Goal: Task Accomplishment & Management: Use online tool/utility

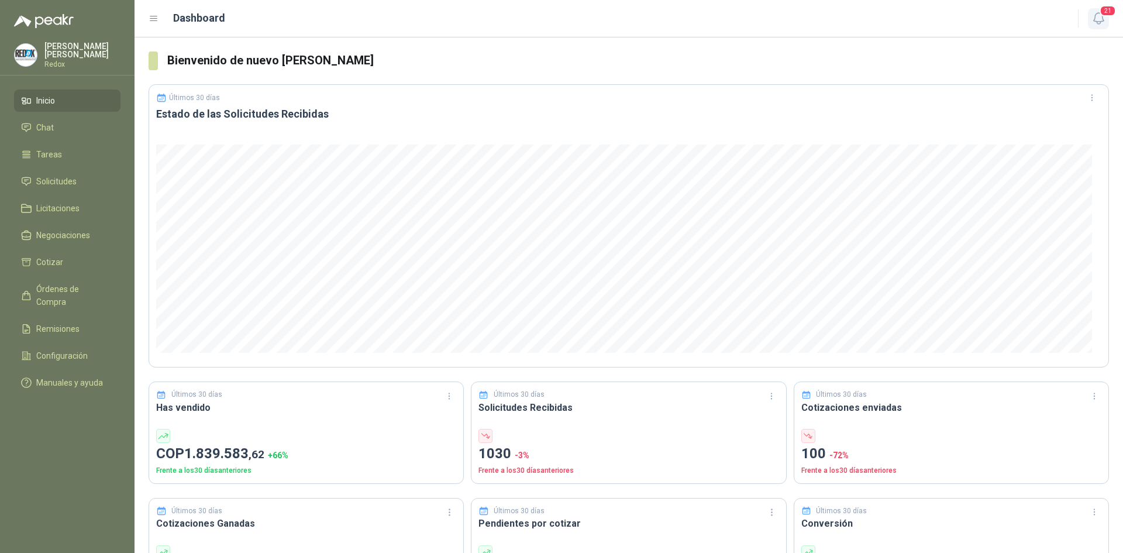
click at [1103, 9] on span "21" at bounding box center [1107, 10] width 16 height 11
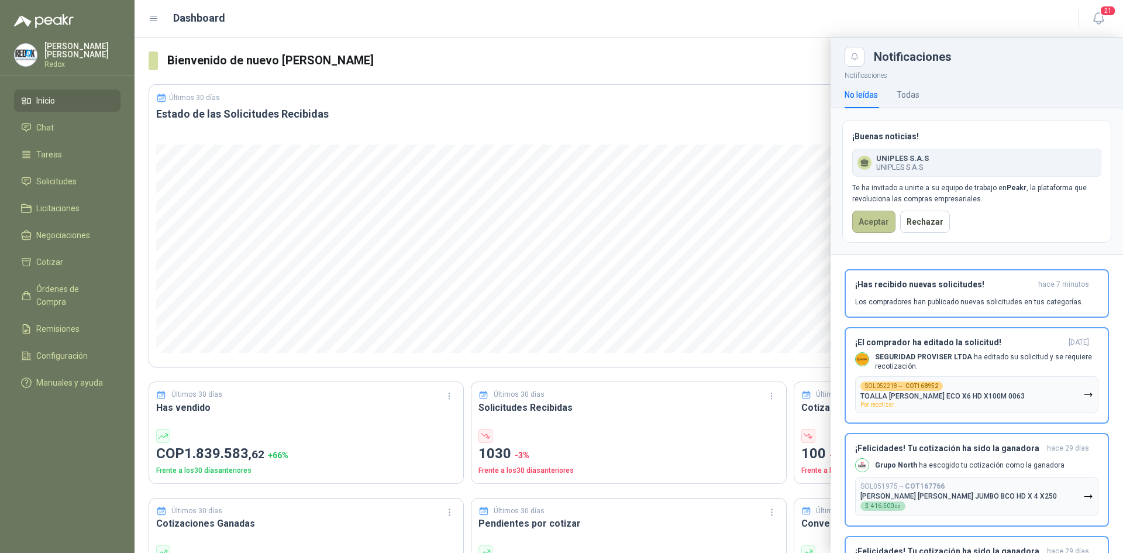
click at [873, 222] on button "Aceptar" at bounding box center [873, 222] width 43 height 22
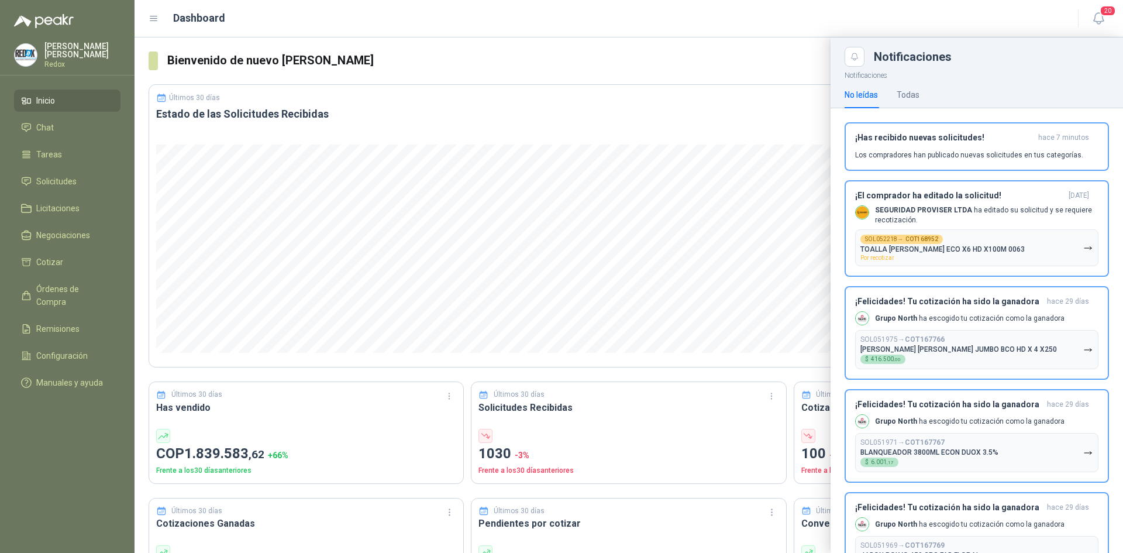
click at [487, 47] on div at bounding box center [629, 294] width 988 height 515
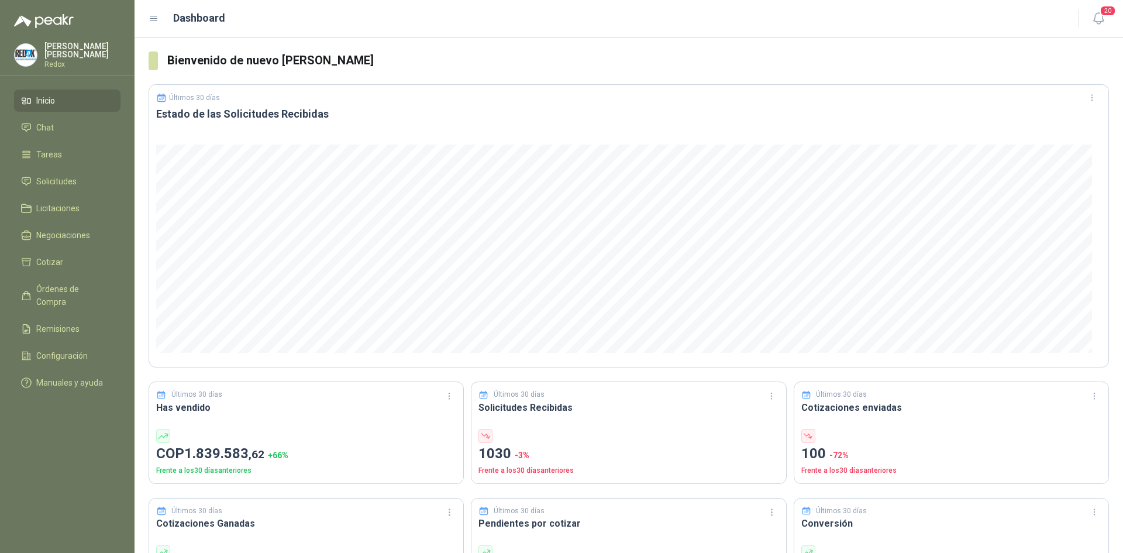
click at [56, 51] on p "Luis Martinez" at bounding box center [82, 50] width 76 height 16
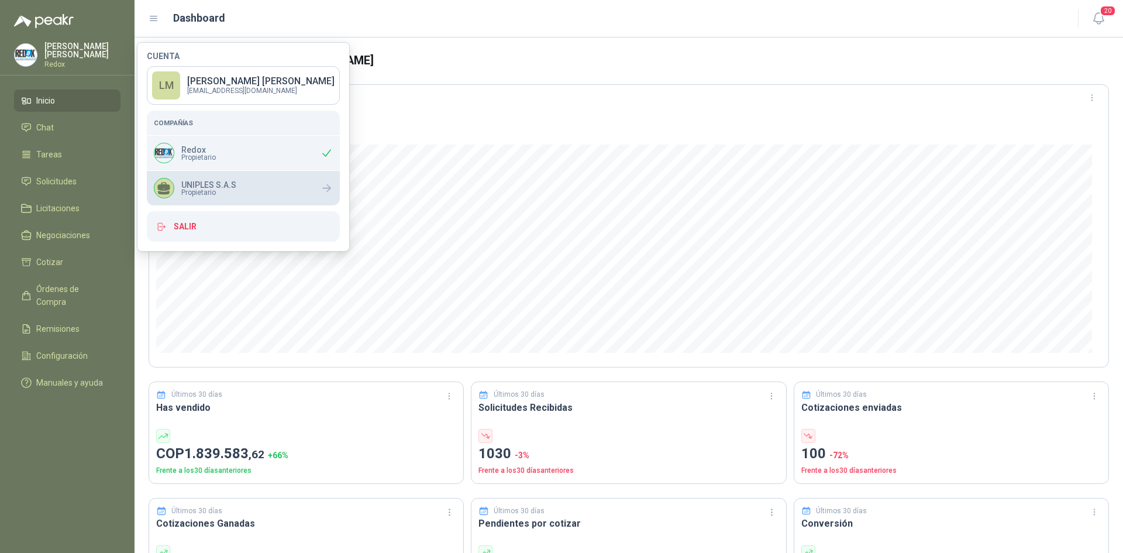
click at [203, 185] on p "UNIPLES S.A.S" at bounding box center [208, 185] width 55 height 8
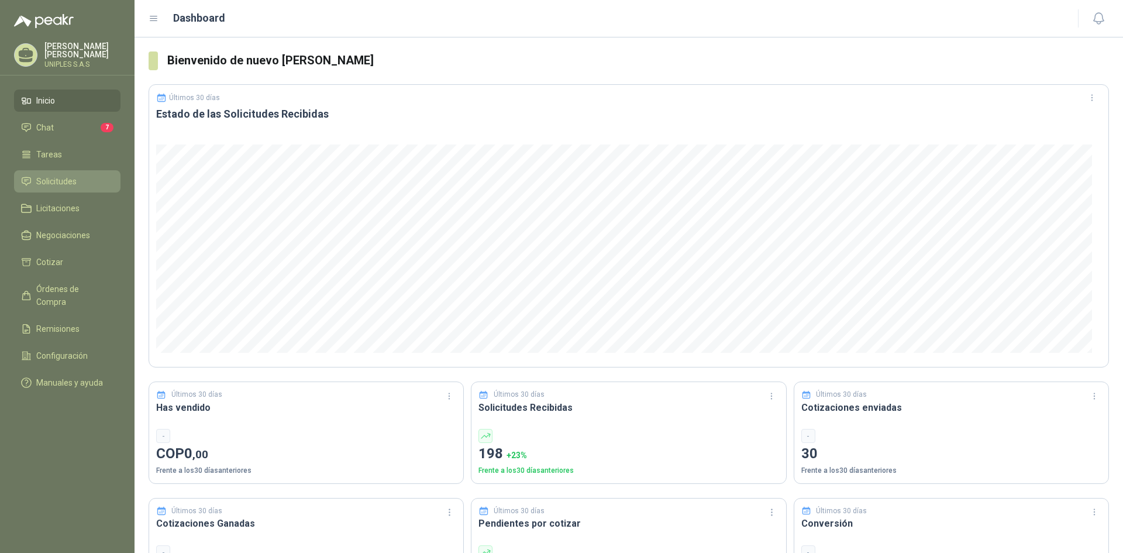
click at [56, 180] on span "Solicitudes" at bounding box center [56, 181] width 40 height 13
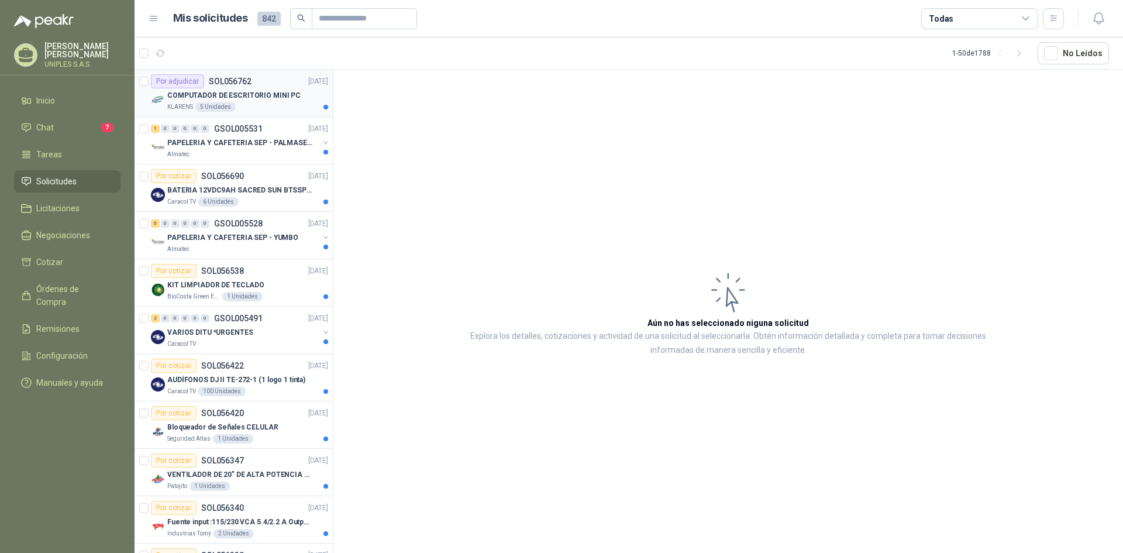
click at [202, 95] on p "COMPUTADOR DE ESCRITORIO MINI PC" at bounding box center [233, 95] width 133 height 11
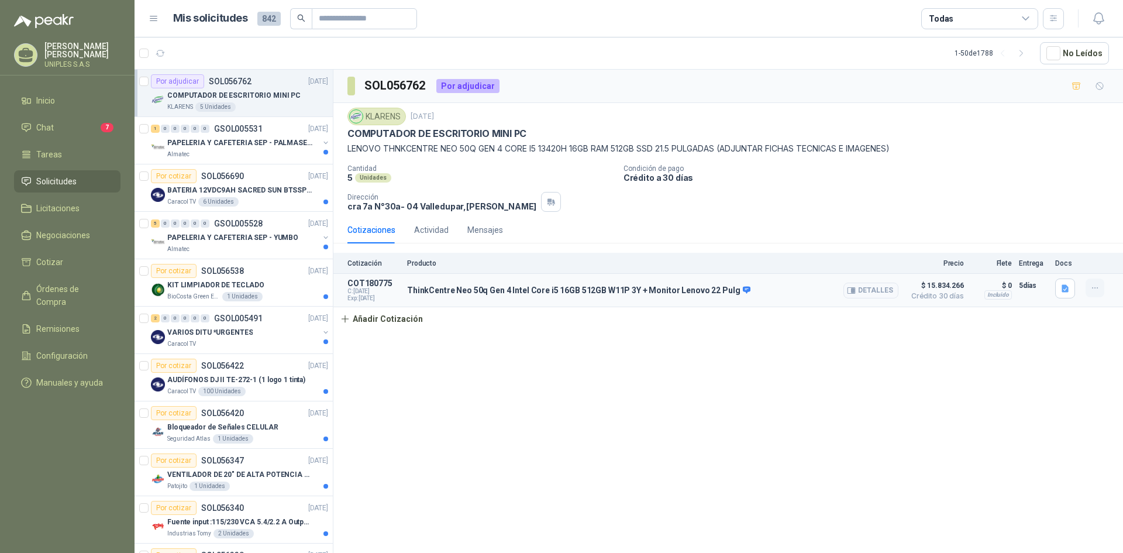
click at [1090, 289] on icon "button" at bounding box center [1095, 288] width 10 height 10
click at [1045, 241] on button "Editar" at bounding box center [1072, 241] width 94 height 19
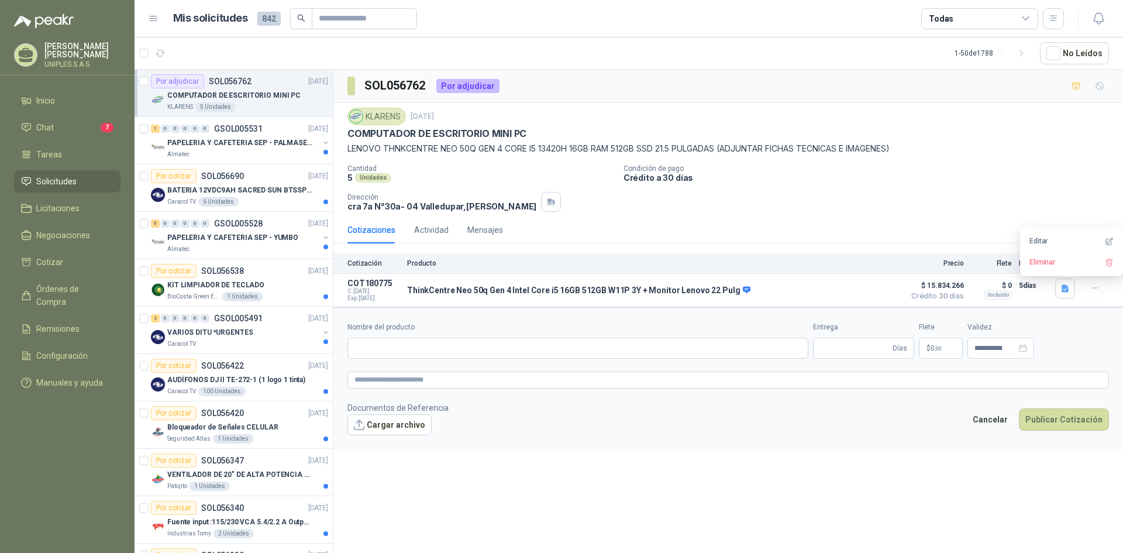
type input "**********"
type input "*"
type input "**********"
type textarea "**********"
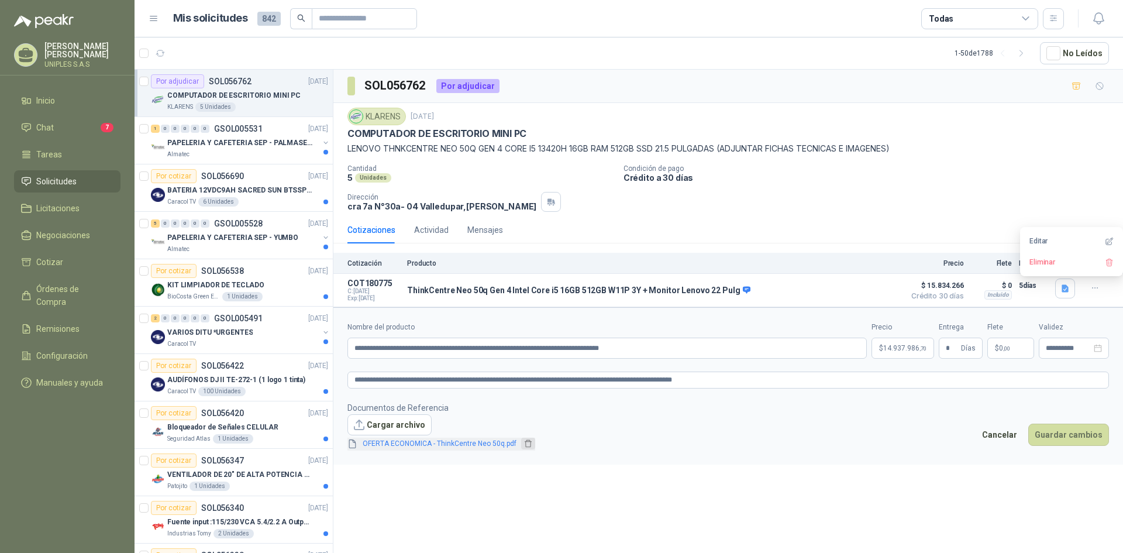
click at [525, 442] on icon "delete" at bounding box center [528, 444] width 7 height 8
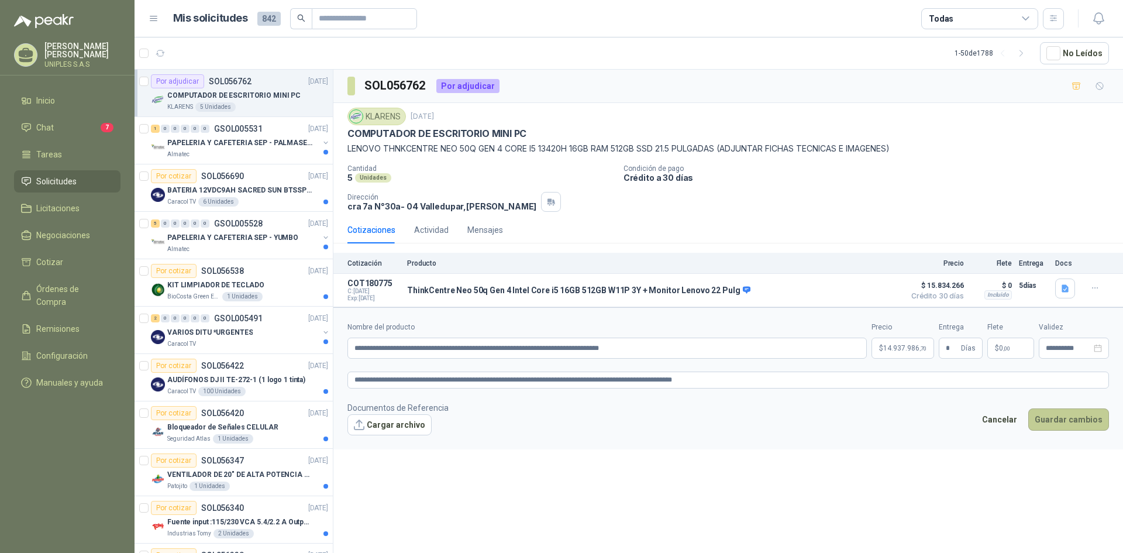
click at [1062, 424] on button "Guardar cambios" at bounding box center [1068, 419] width 81 height 22
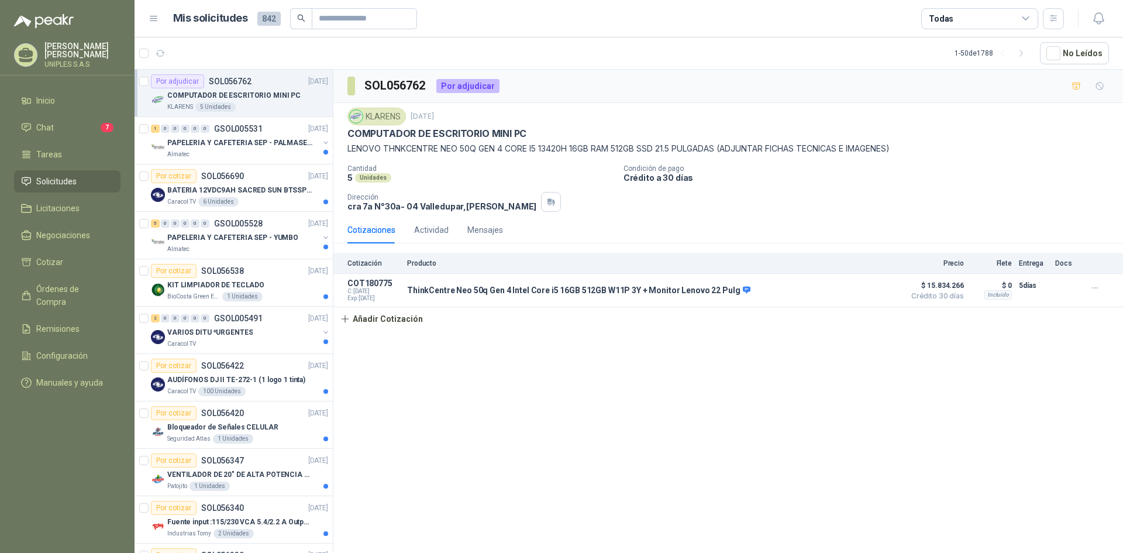
click at [1021, 20] on icon at bounding box center [1026, 18] width 11 height 11
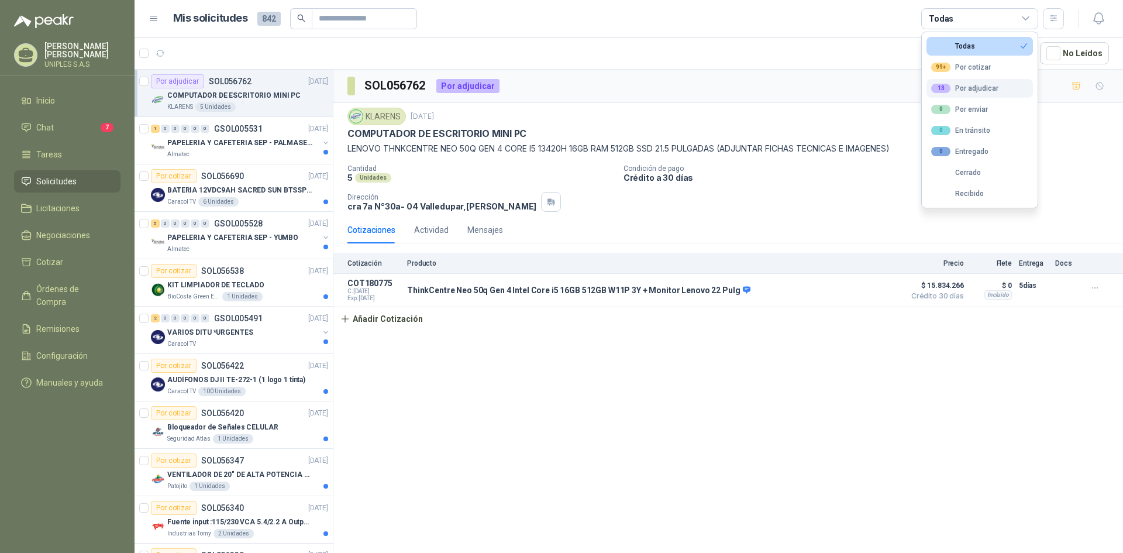
click at [964, 92] on div "13 Por adjudicar" at bounding box center [964, 88] width 67 height 9
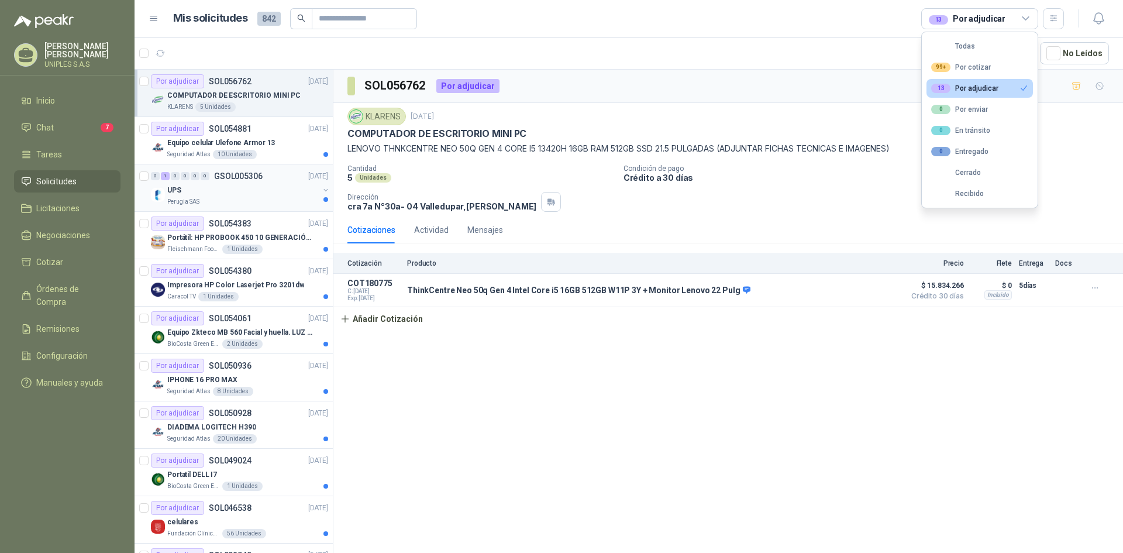
click at [321, 190] on button "button" at bounding box center [325, 189] width 9 height 9
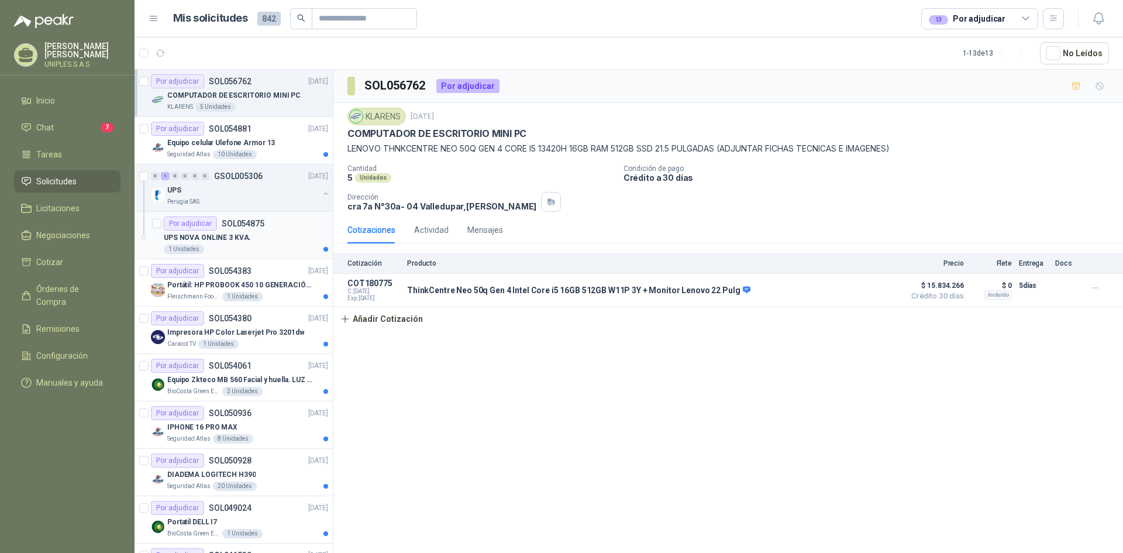
click at [249, 219] on p "SOL054875" at bounding box center [243, 223] width 43 height 8
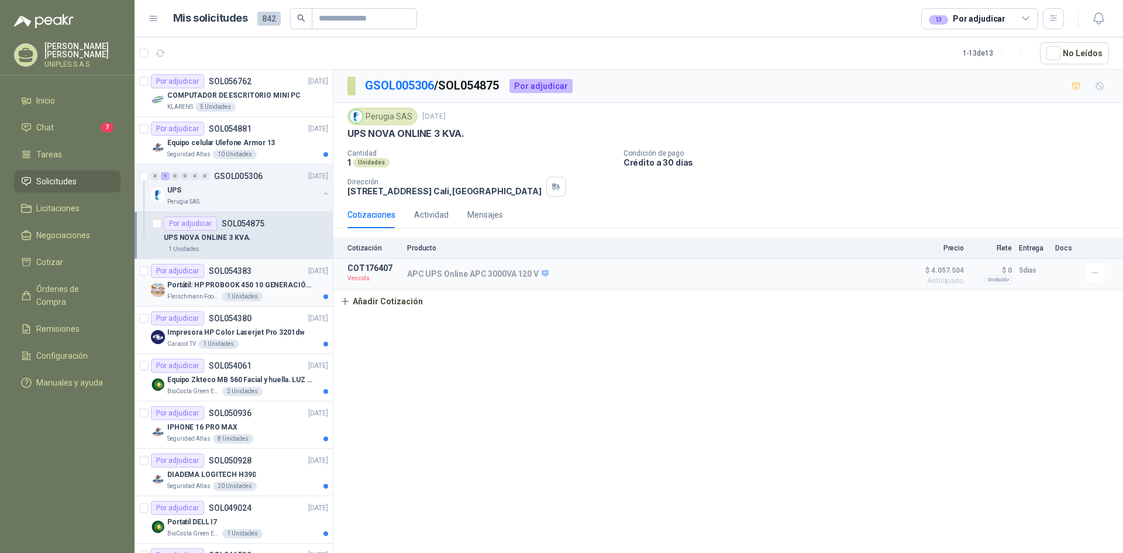
click at [233, 277] on div "Por adjudicar SOL054383" at bounding box center [201, 271] width 101 height 14
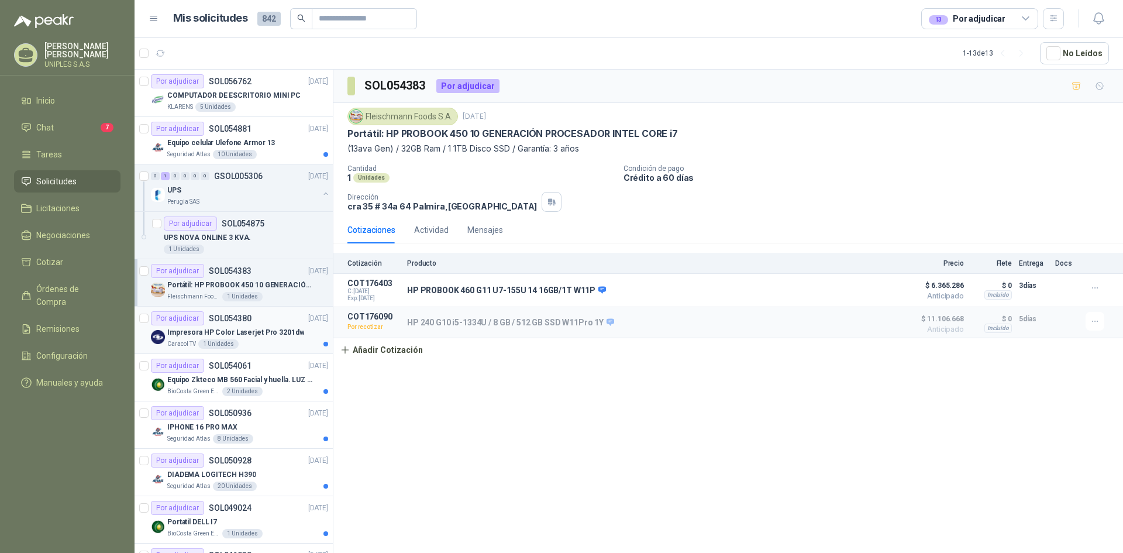
click at [216, 338] on div "Impresora HP Color Laserjet Pro 3201dw" at bounding box center [247, 332] width 161 height 14
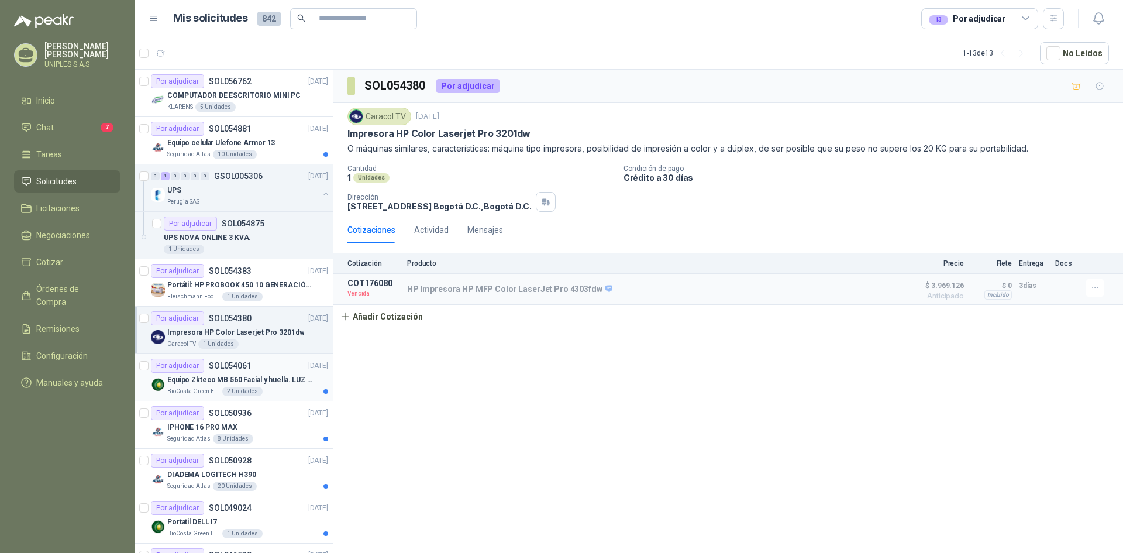
click at [218, 380] on p "Equipo Zkteco MB 560 Facial y huella. LUZ VISIBLE" at bounding box center [240, 379] width 146 height 11
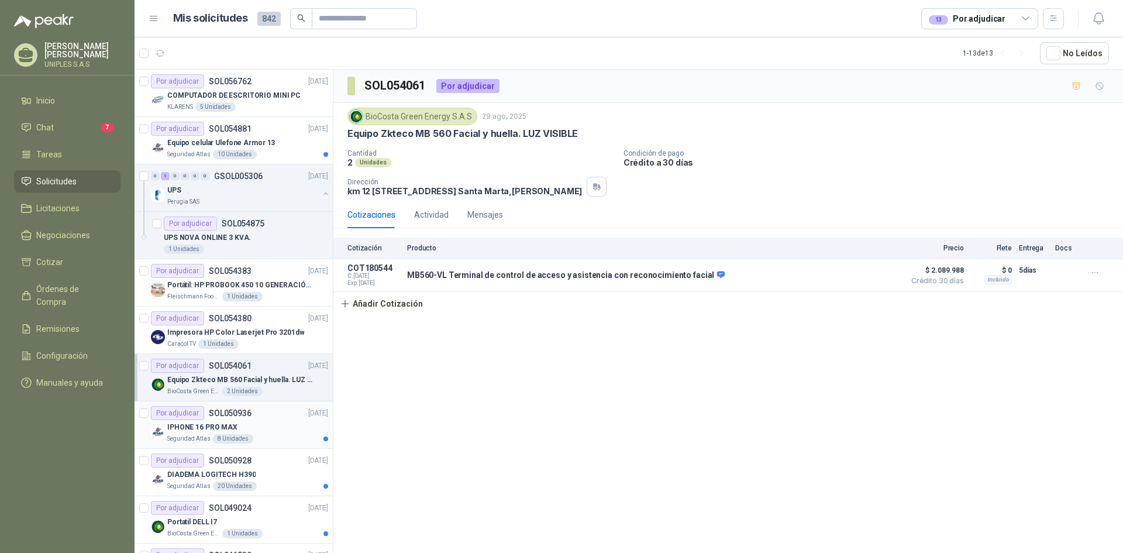
click at [227, 425] on p "IPHONE 16 PRO MAX" at bounding box center [202, 427] width 70 height 11
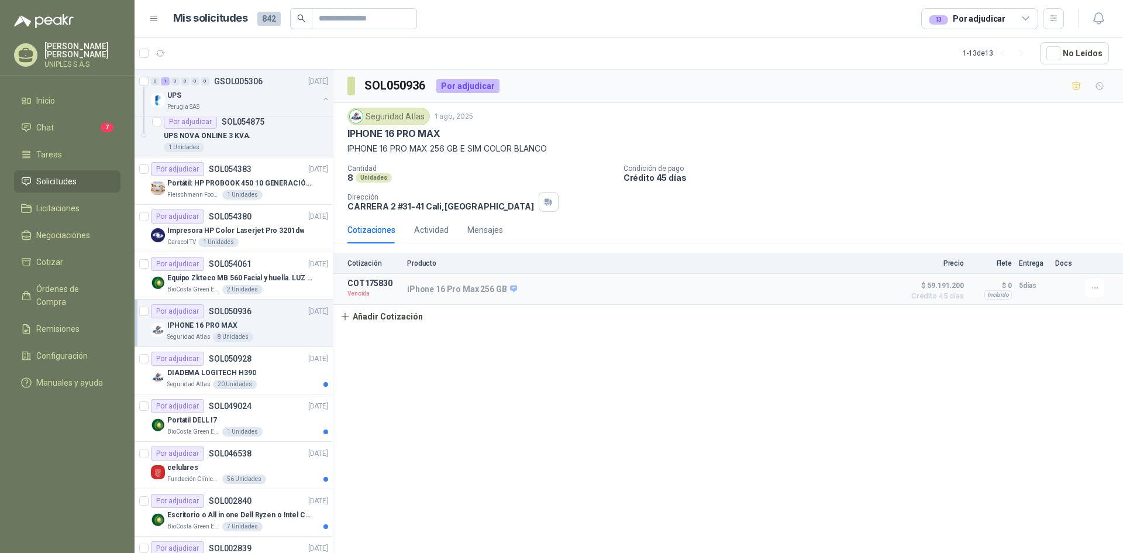
scroll to position [175, 0]
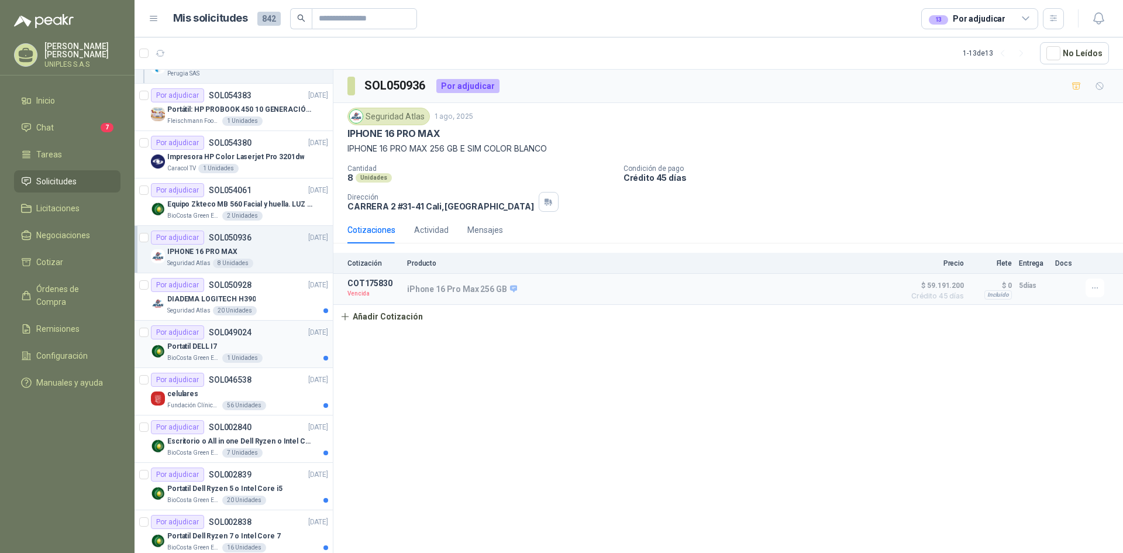
click at [244, 342] on div "Portatil DELL I7" at bounding box center [247, 346] width 161 height 14
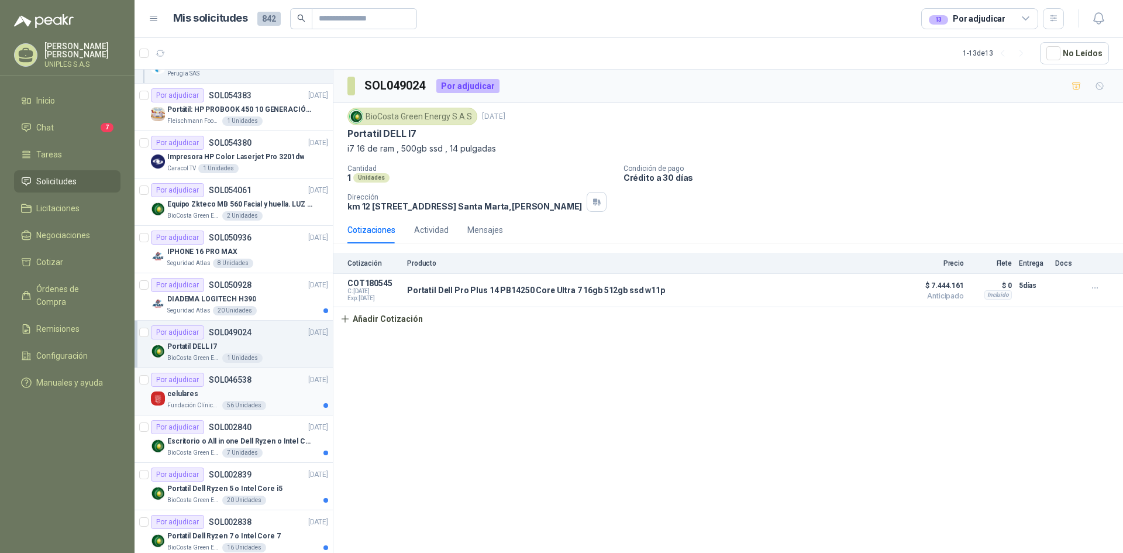
click at [235, 393] on div "celulares" at bounding box center [247, 394] width 161 height 14
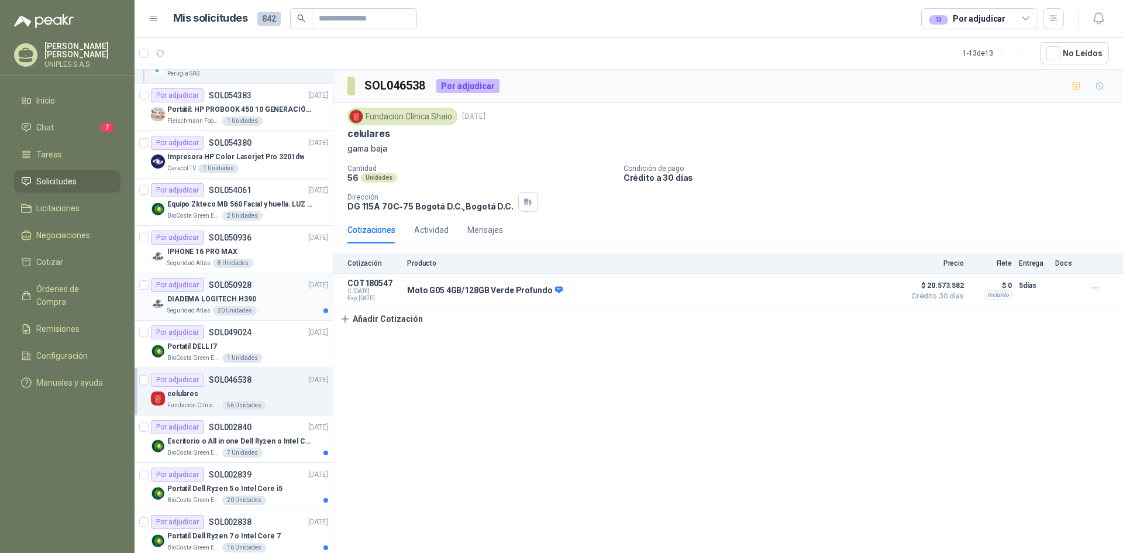
scroll to position [192, 0]
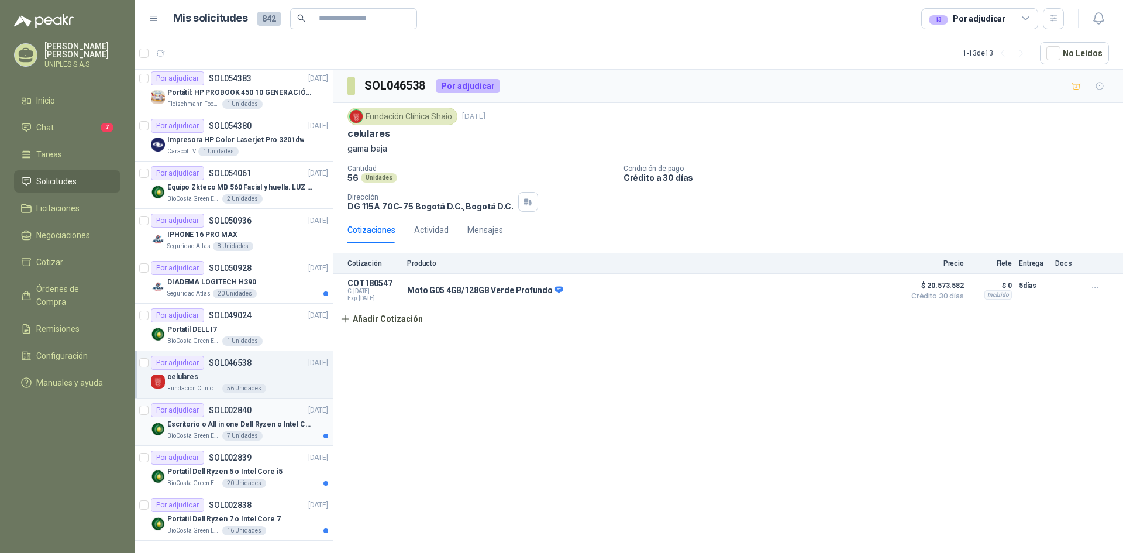
click at [227, 419] on p "Escritorio o All in one Dell Ryzen o Intel Core i5" at bounding box center [240, 424] width 146 height 11
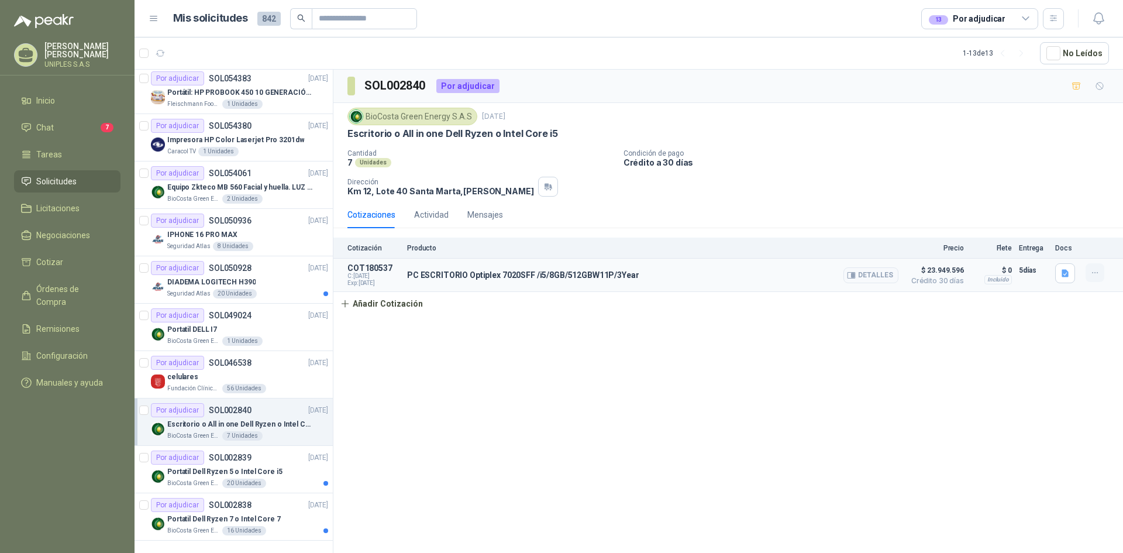
click at [1095, 274] on icon "button" at bounding box center [1095, 273] width 10 height 10
click at [1049, 226] on button "Editar" at bounding box center [1072, 225] width 94 height 19
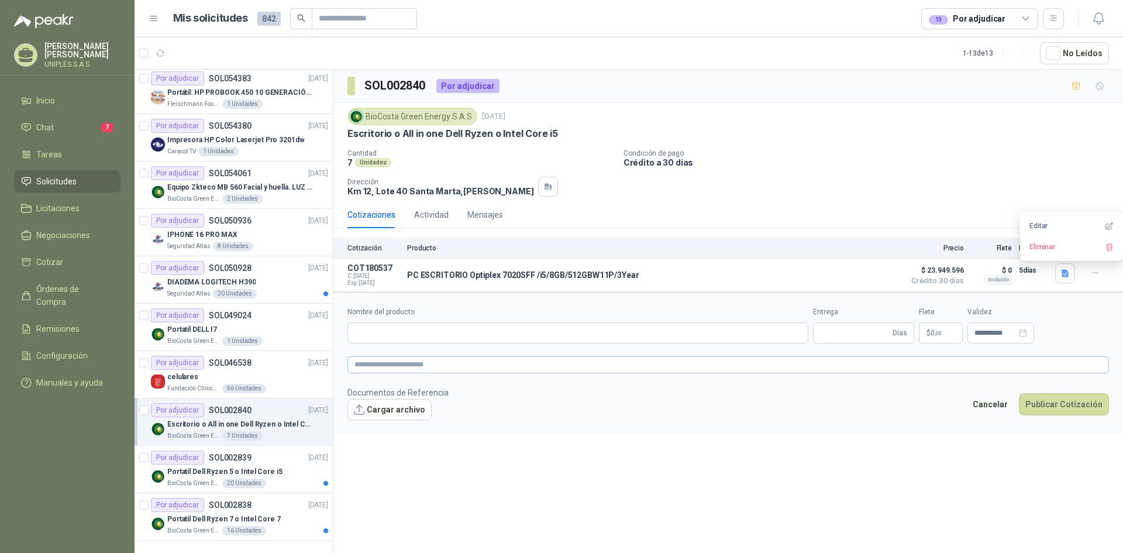
type input "**********"
type input "*"
type input "**********"
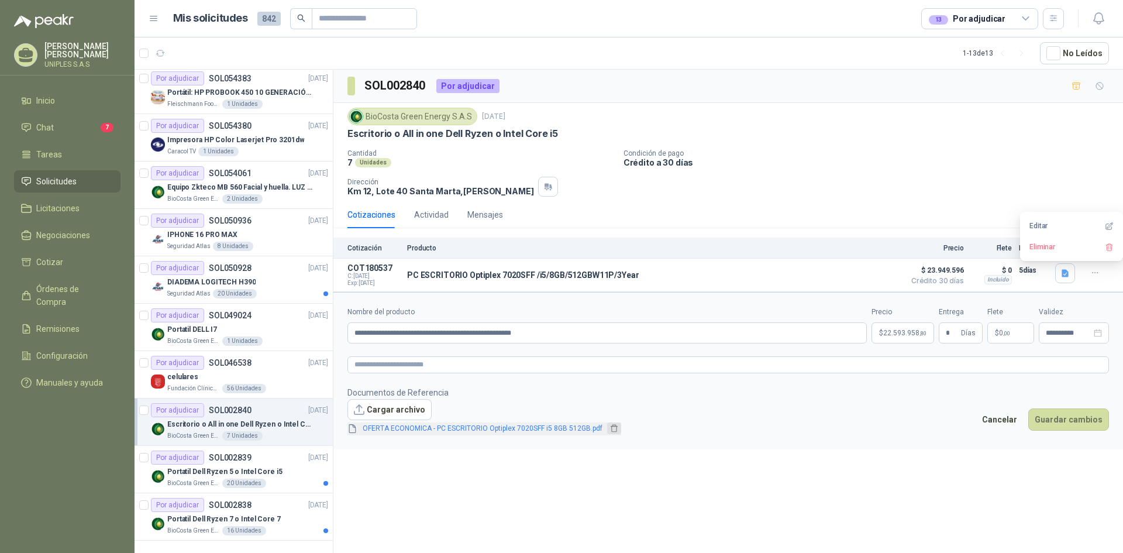
click at [611, 429] on icon "delete" at bounding box center [614, 429] width 7 height 8
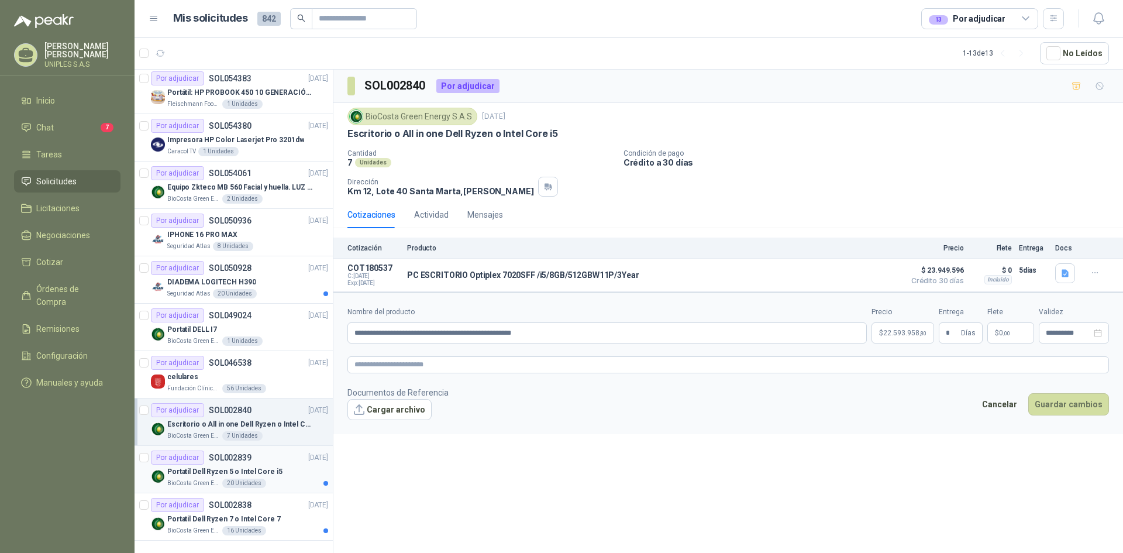
click at [238, 466] on p "Portatil Dell Ryzen 5 o Intel Core i5" at bounding box center [224, 471] width 115 height 11
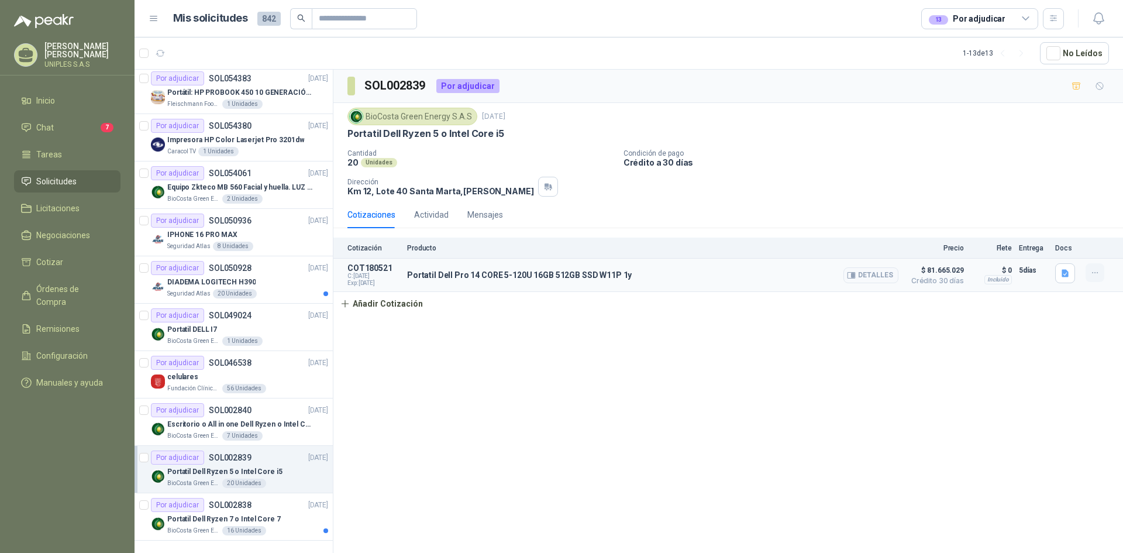
click at [1096, 271] on icon "button" at bounding box center [1095, 273] width 10 height 10
click at [1041, 228] on button "Editar" at bounding box center [1072, 225] width 94 height 19
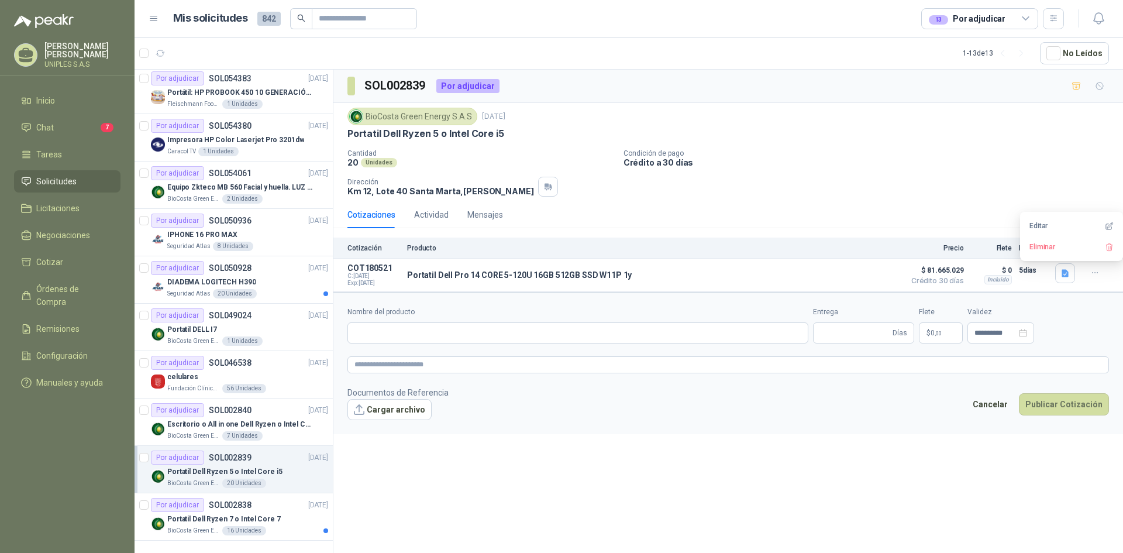
type input "**********"
type input "*"
type input "**********"
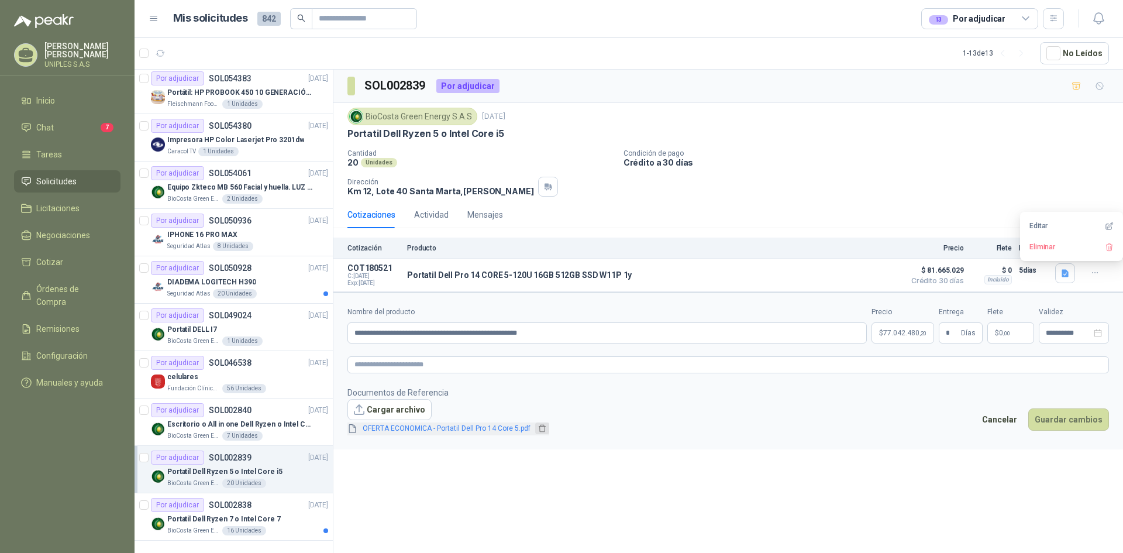
click at [544, 428] on button "button" at bounding box center [542, 428] width 14 height 12
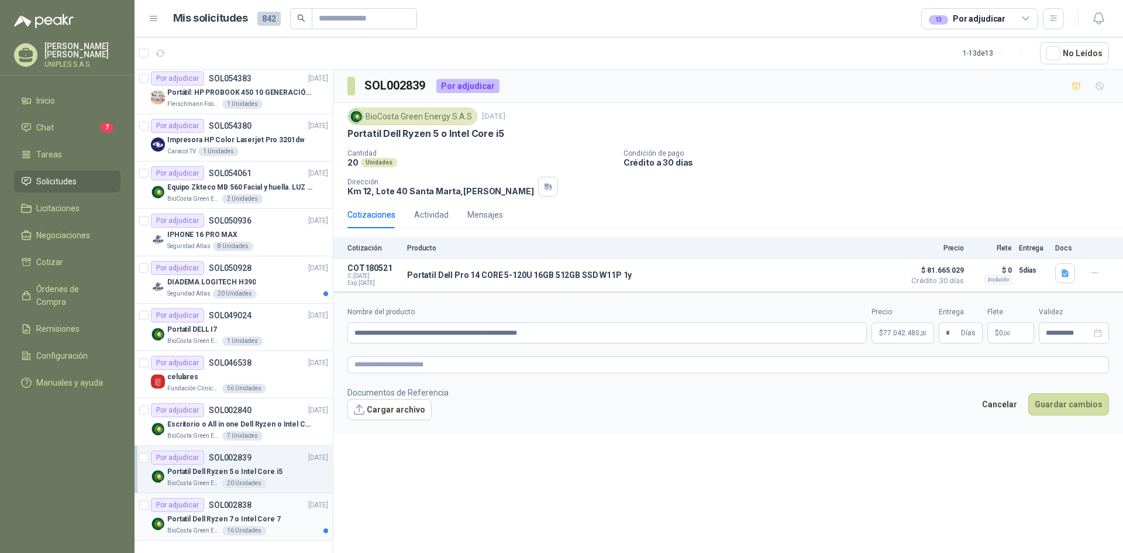
click at [199, 506] on div "Por adjudicar" at bounding box center [177, 505] width 53 height 14
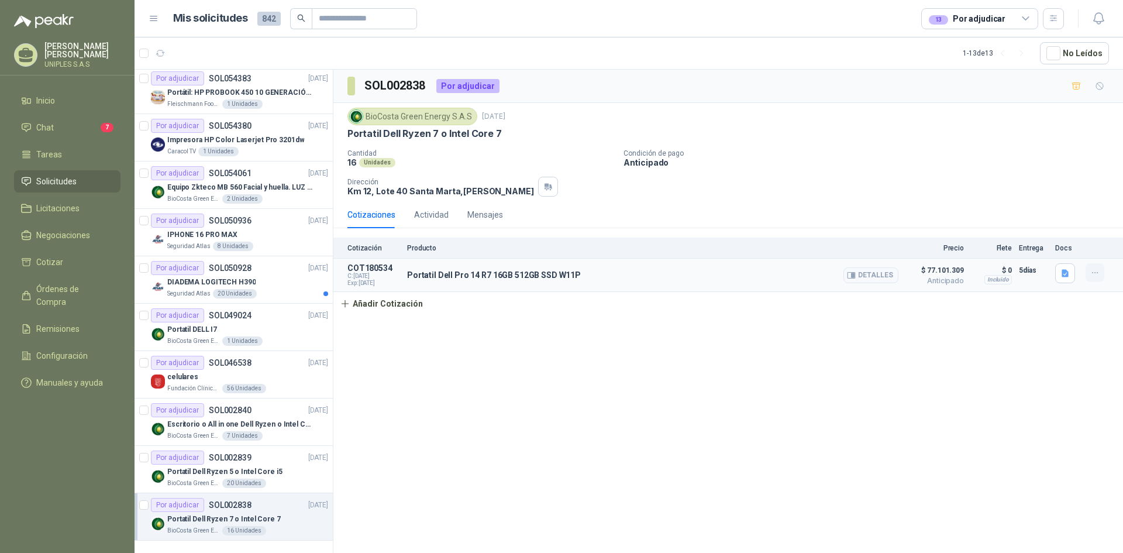
click at [1091, 274] on icon "button" at bounding box center [1095, 273] width 10 height 10
click at [1036, 223] on button "Editar" at bounding box center [1072, 225] width 94 height 19
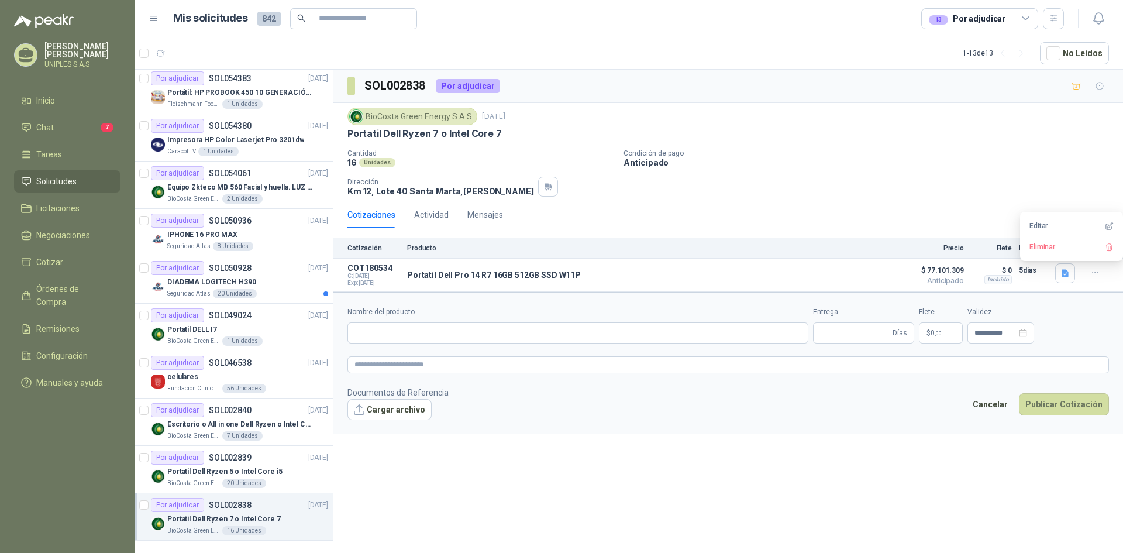
type input "**********"
type input "*"
type input "**********"
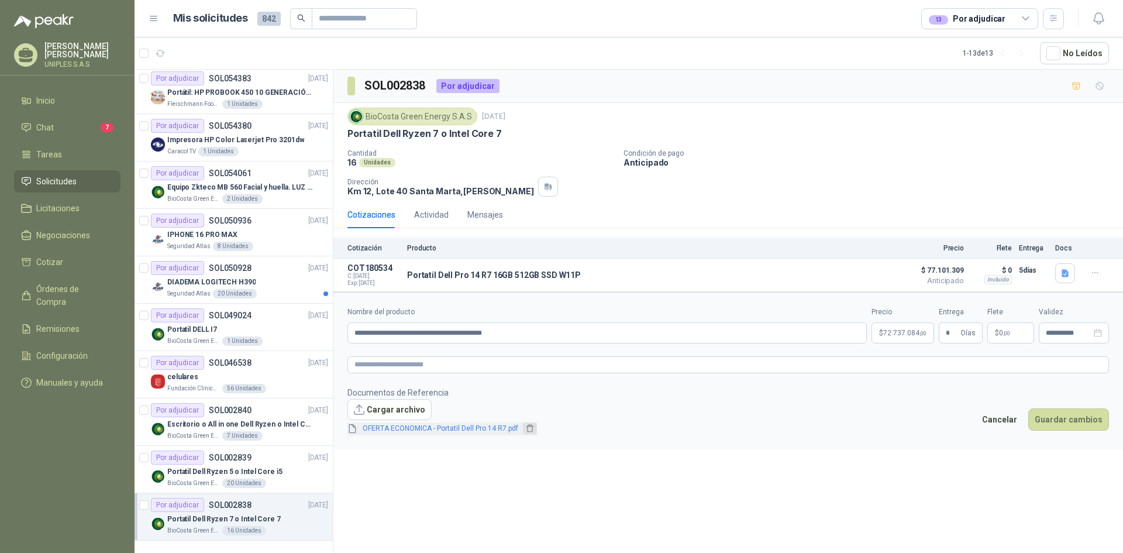
click at [527, 426] on icon "delete" at bounding box center [530, 428] width 8 height 8
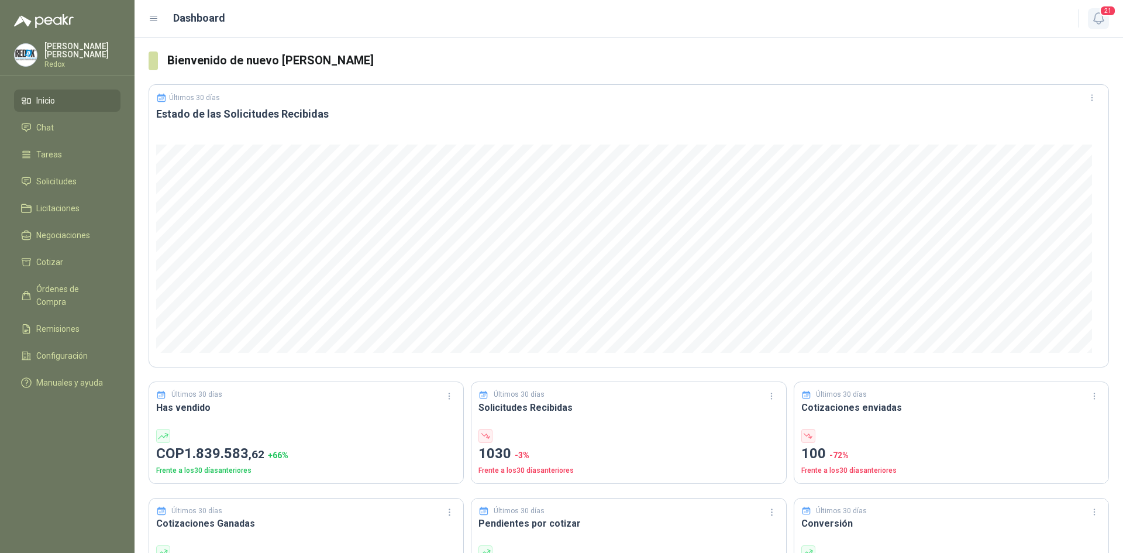
click at [1101, 19] on icon "button" at bounding box center [1098, 18] width 15 height 15
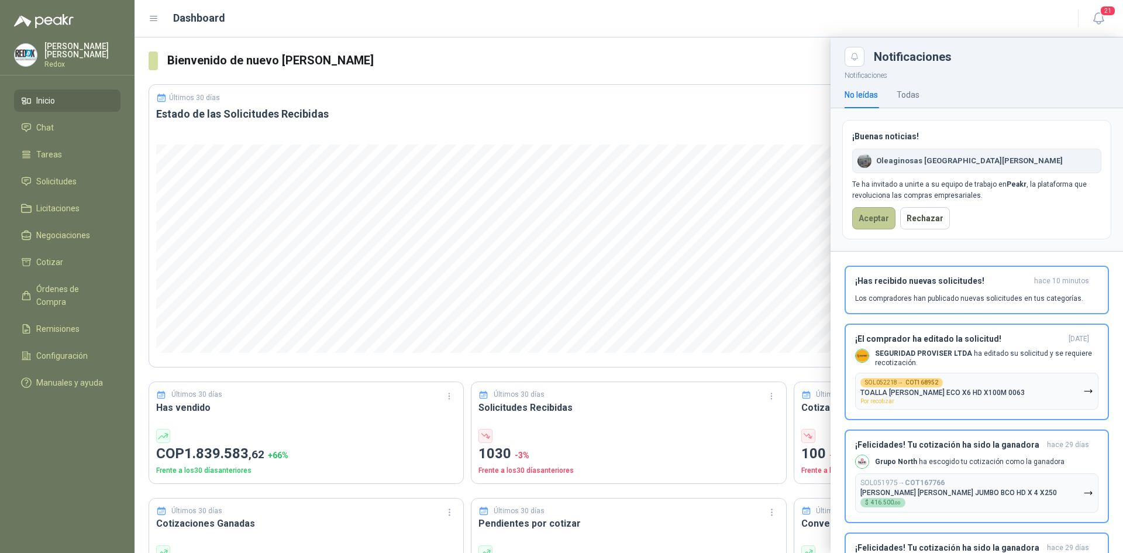
click at [866, 225] on button "Aceptar" at bounding box center [873, 218] width 43 height 22
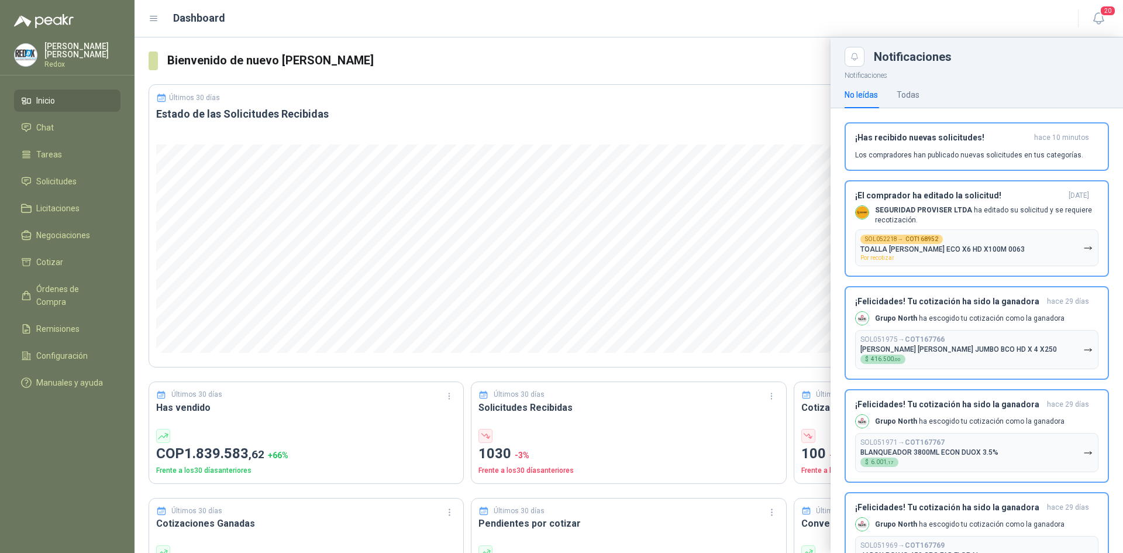
click at [65, 61] on p "Redox" at bounding box center [82, 64] width 76 height 7
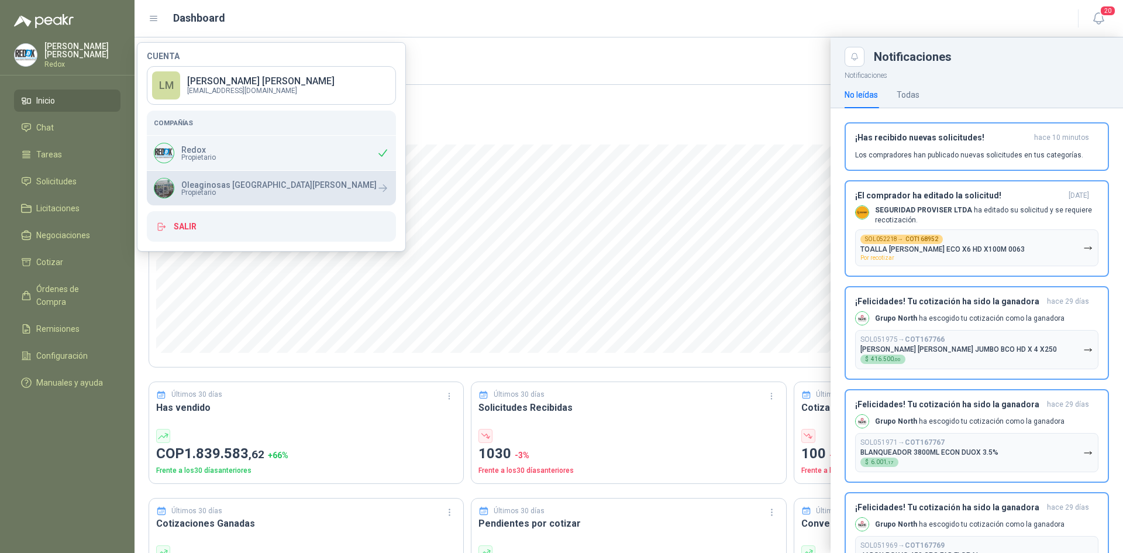
click at [174, 185] on div at bounding box center [164, 188] width 20 height 20
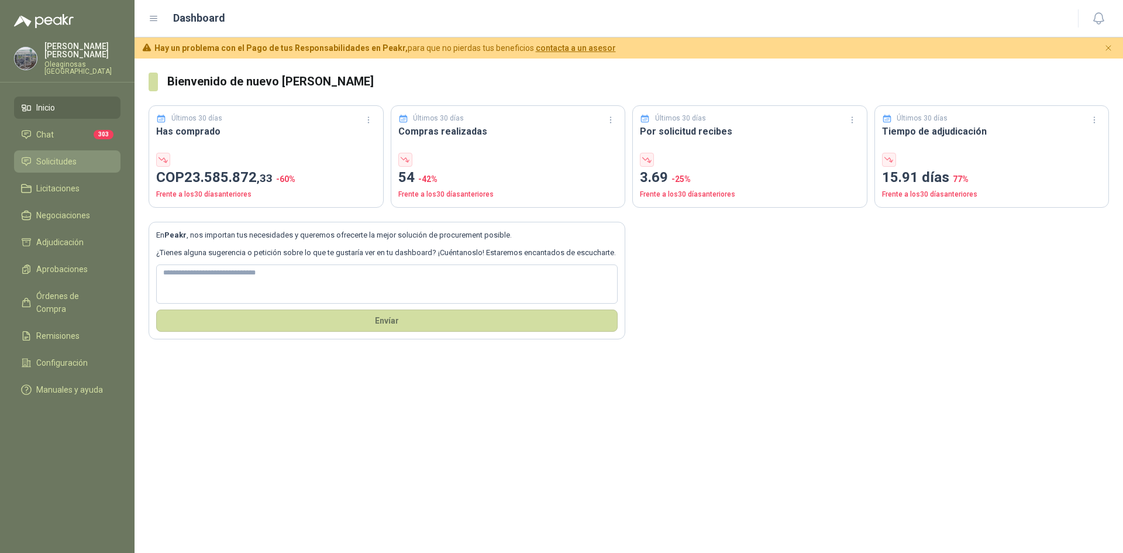
click at [59, 155] on span "Solicitudes" at bounding box center [56, 161] width 40 height 13
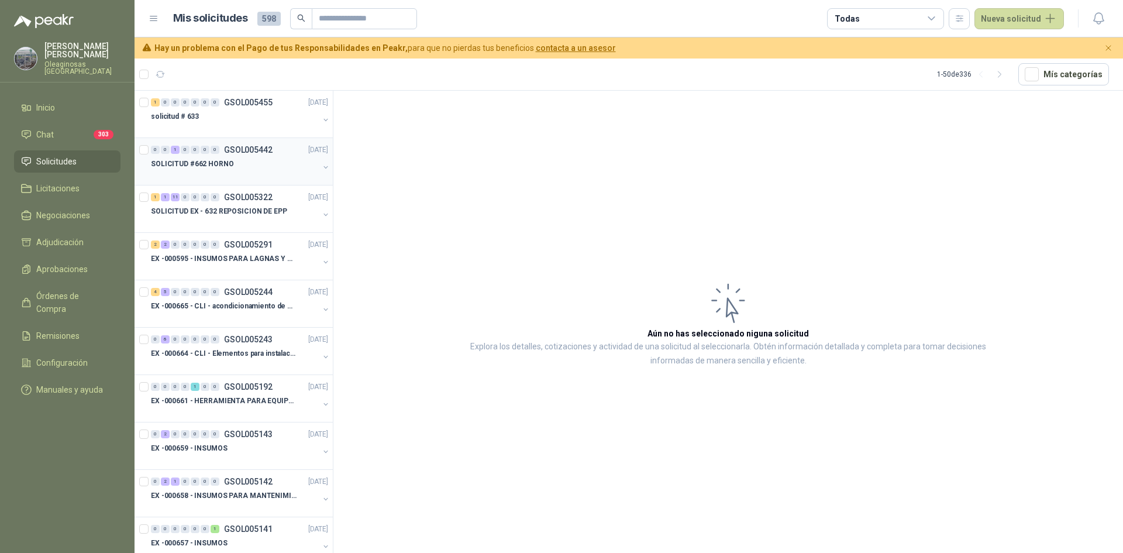
click at [321, 167] on button "button" at bounding box center [325, 167] width 9 height 9
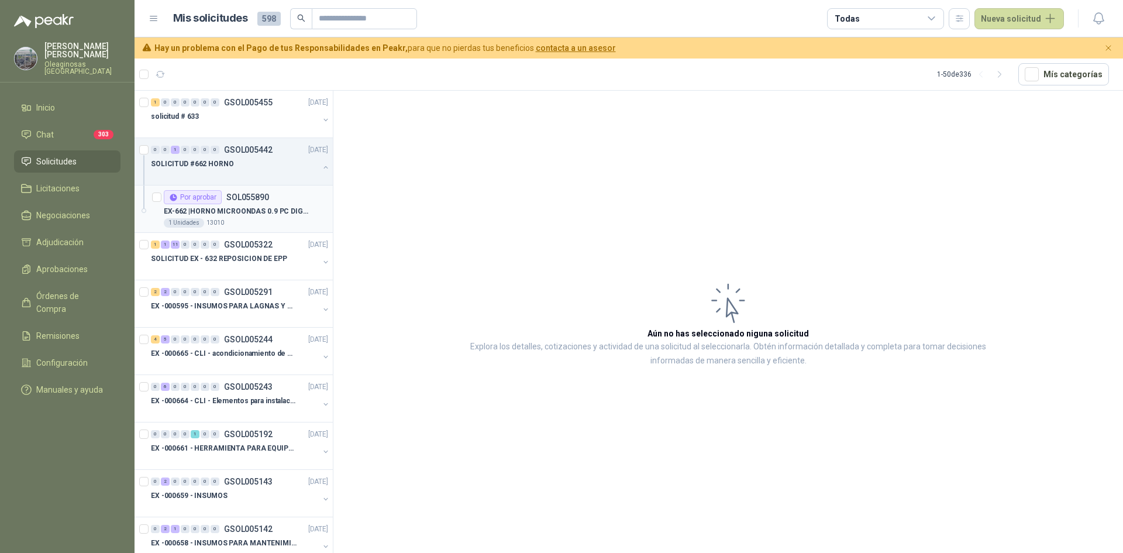
click at [226, 219] on div "1 Unidades 13010" at bounding box center [246, 222] width 164 height 9
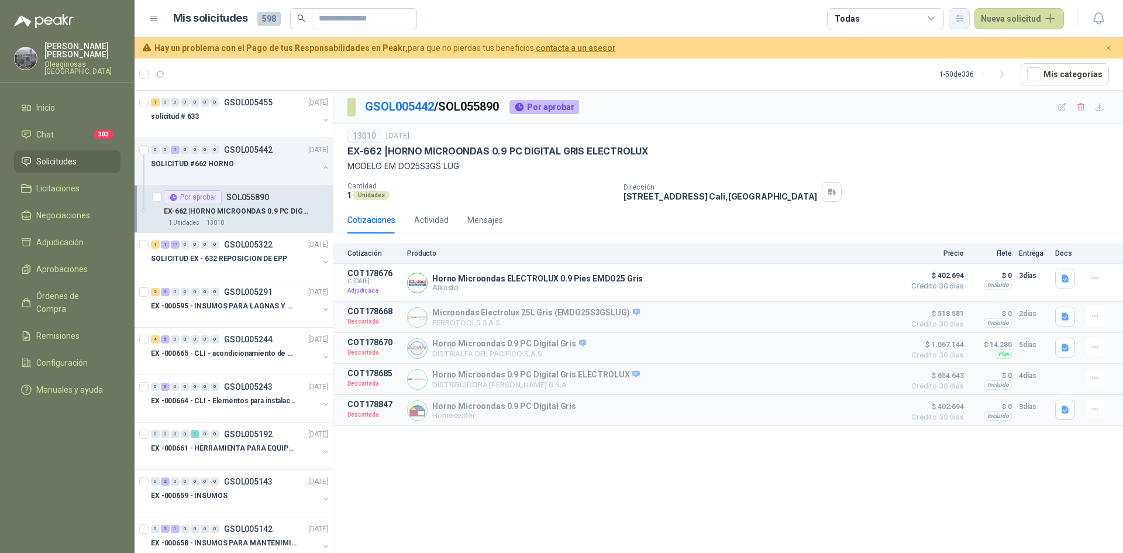
click at [964, 22] on icon "button" at bounding box center [959, 18] width 10 height 10
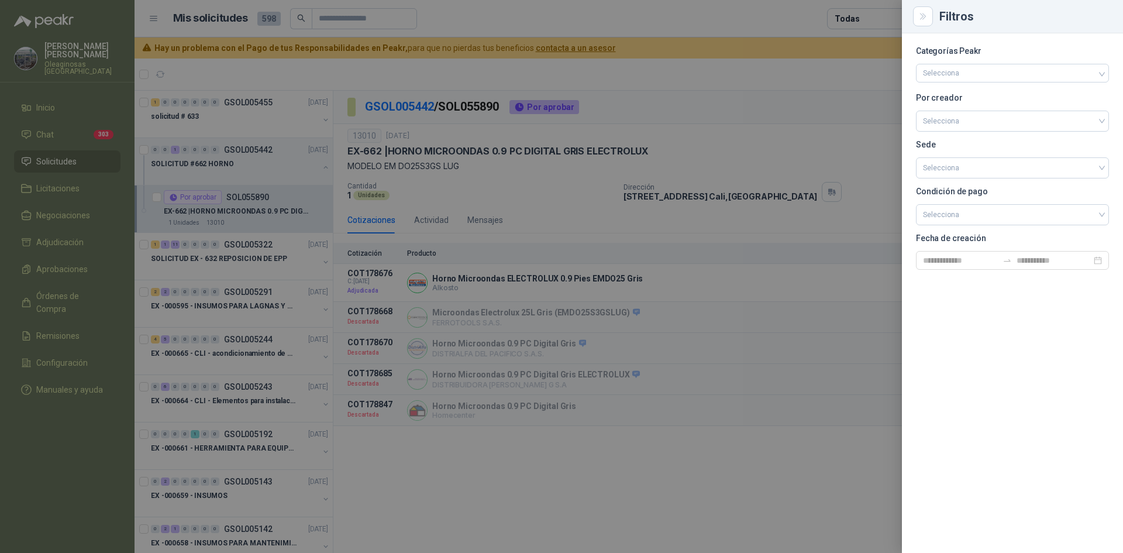
click at [808, 144] on div at bounding box center [561, 276] width 1123 height 553
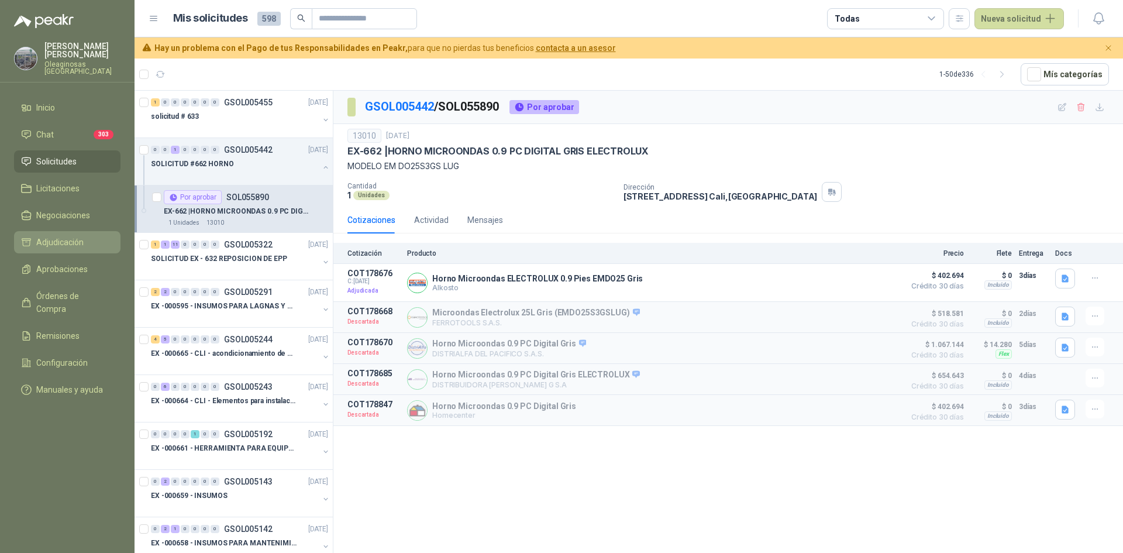
click at [42, 237] on span "Adjudicación" at bounding box center [59, 242] width 47 height 13
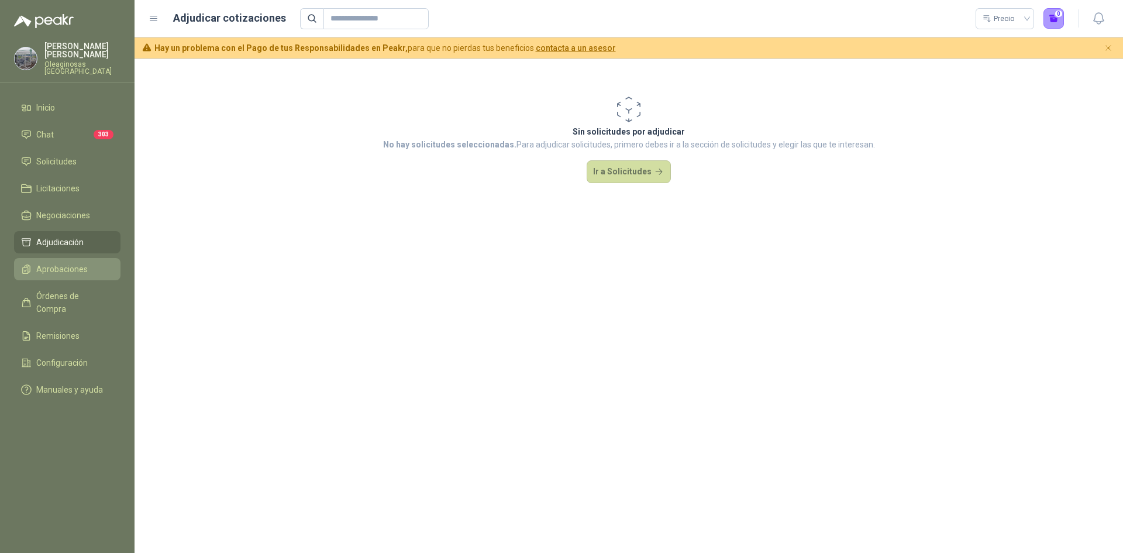
click at [51, 263] on span "Aprobaciones" at bounding box center [61, 269] width 51 height 13
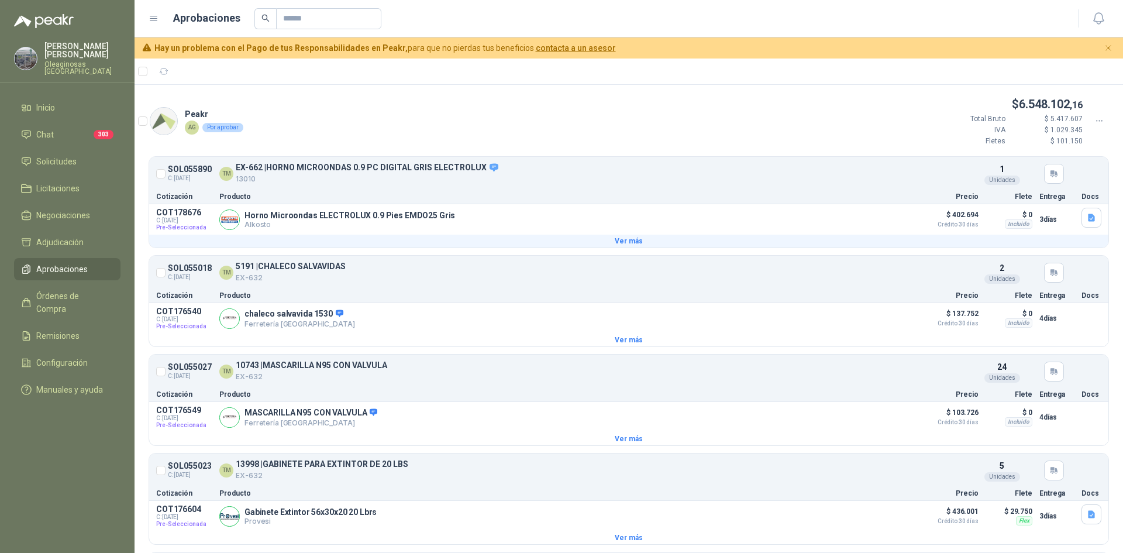
click at [625, 242] on button "Ver más" at bounding box center [628, 241] width 959 height 13
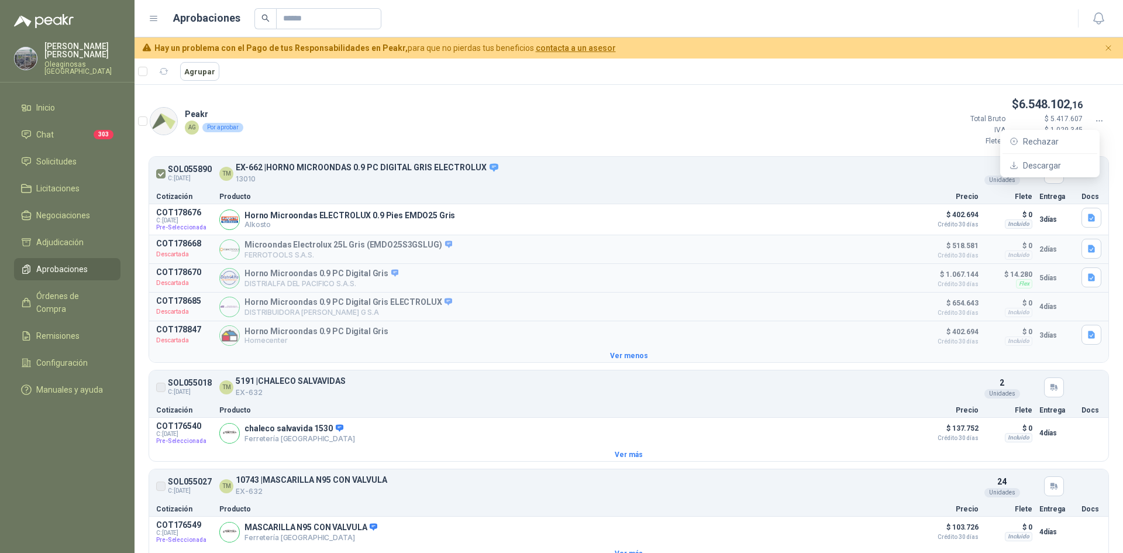
click at [1088, 113] on div "$ 6.548.102 ,16 Total Bruto $ 5.417.607 IVA $ 1.029.345 Fletes $ 101.150" at bounding box center [1022, 120] width 174 height 51
click at [1094, 119] on icon at bounding box center [1099, 121] width 11 height 11
click at [1106, 49] on icon "Cerrar" at bounding box center [1109, 48] width 10 height 10
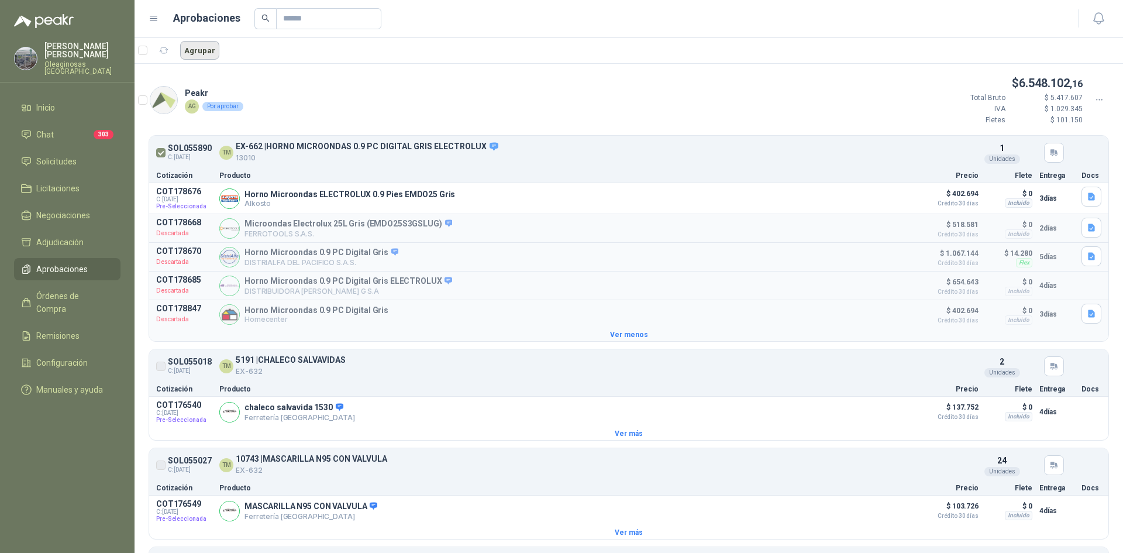
click at [198, 49] on button "Agrupar" at bounding box center [199, 50] width 39 height 19
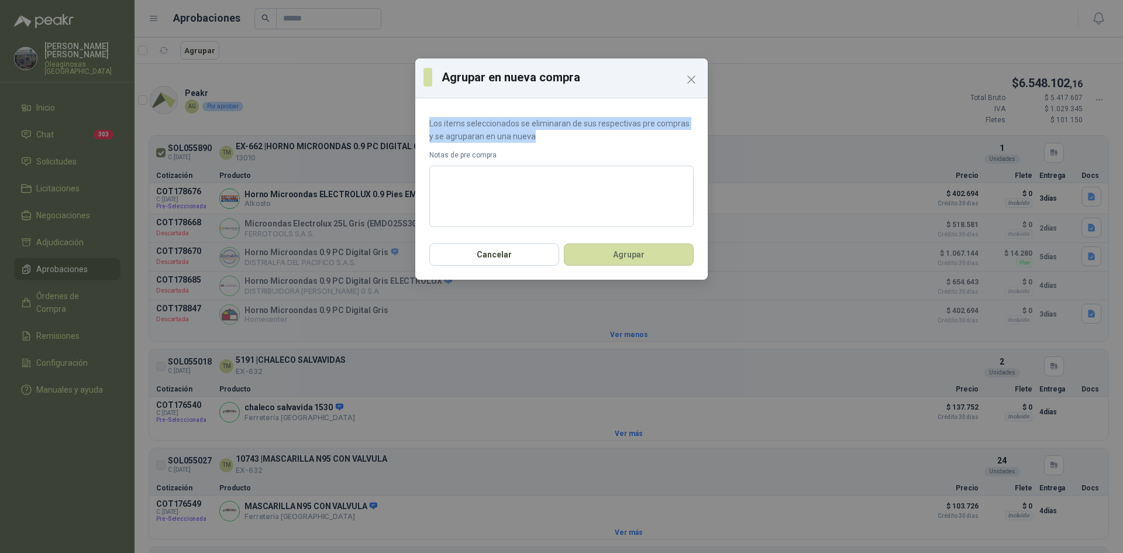
drag, startPoint x: 429, startPoint y: 126, endPoint x: 692, endPoint y: 139, distance: 263.5
click at [692, 139] on div "Los items seleccionados se eliminaran de sus respectivas pre compras y se agrup…" at bounding box center [561, 169] width 292 height 133
click at [619, 258] on button "Agrupar" at bounding box center [629, 254] width 130 height 22
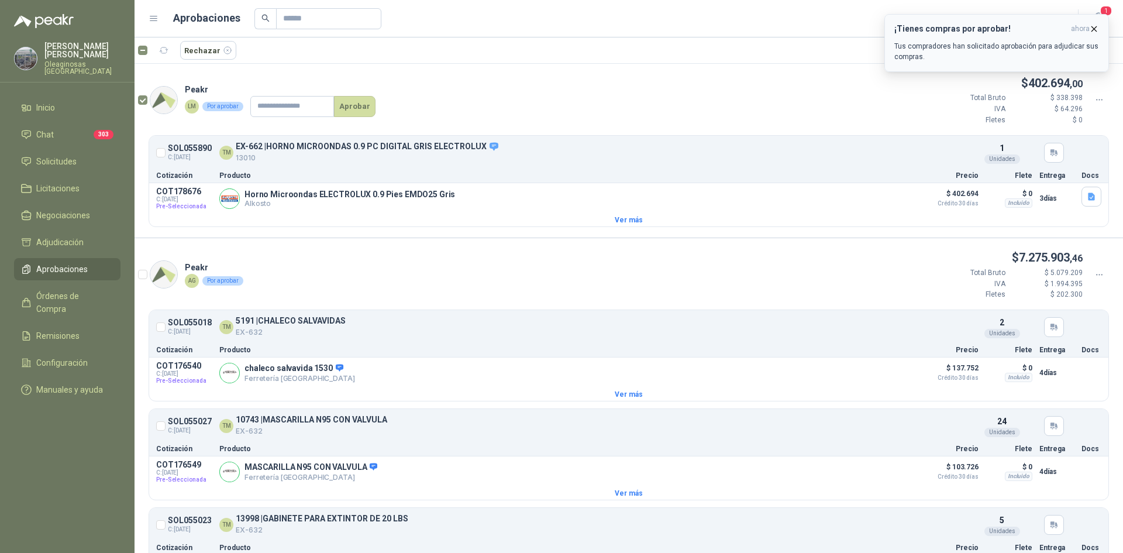
click at [1094, 29] on icon "button" at bounding box center [1094, 28] width 5 height 5
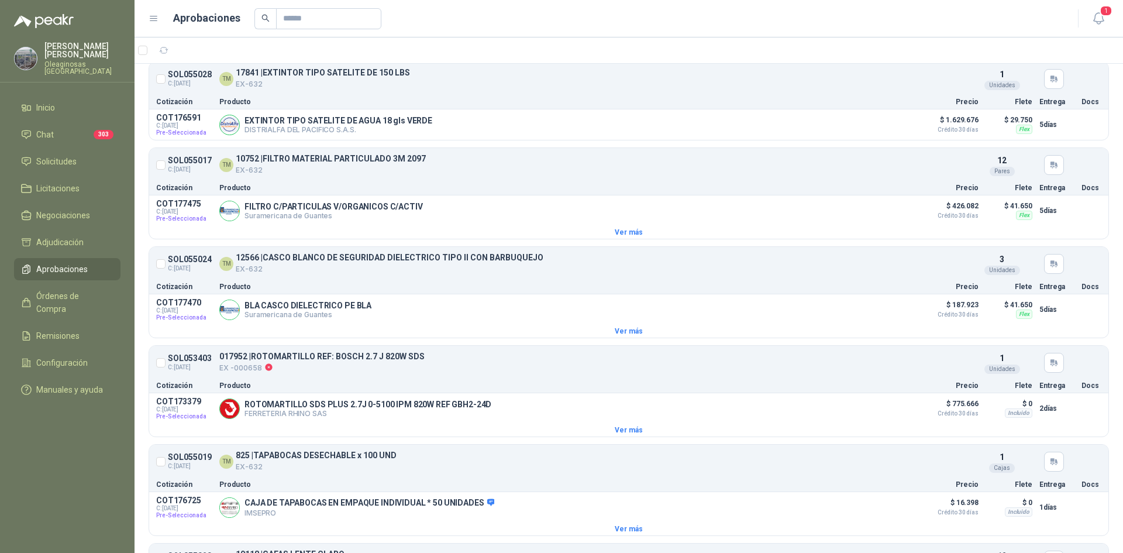
scroll to position [760, 0]
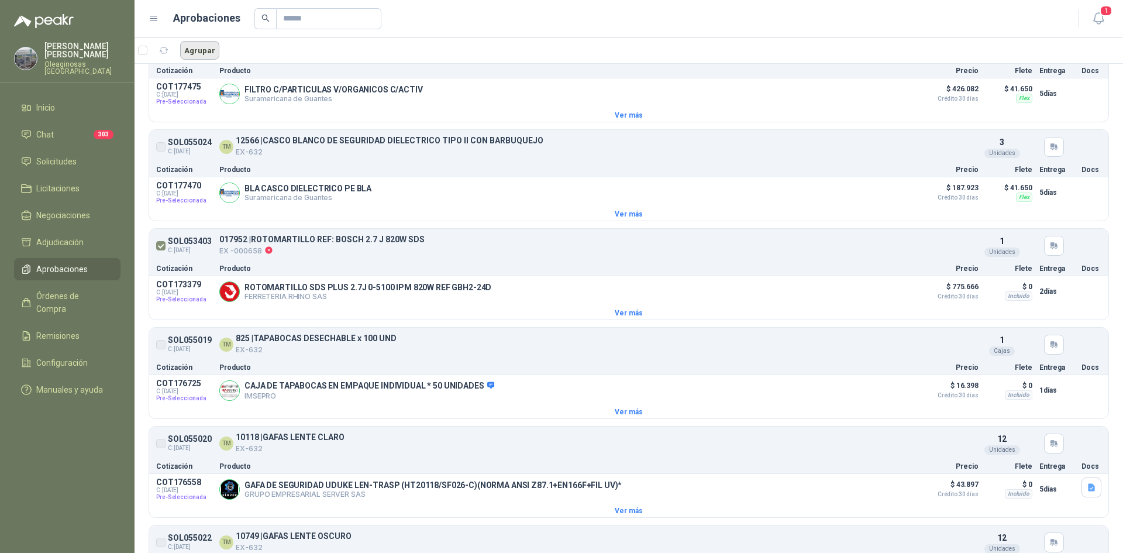
click at [197, 49] on button "Agrupar" at bounding box center [199, 50] width 39 height 19
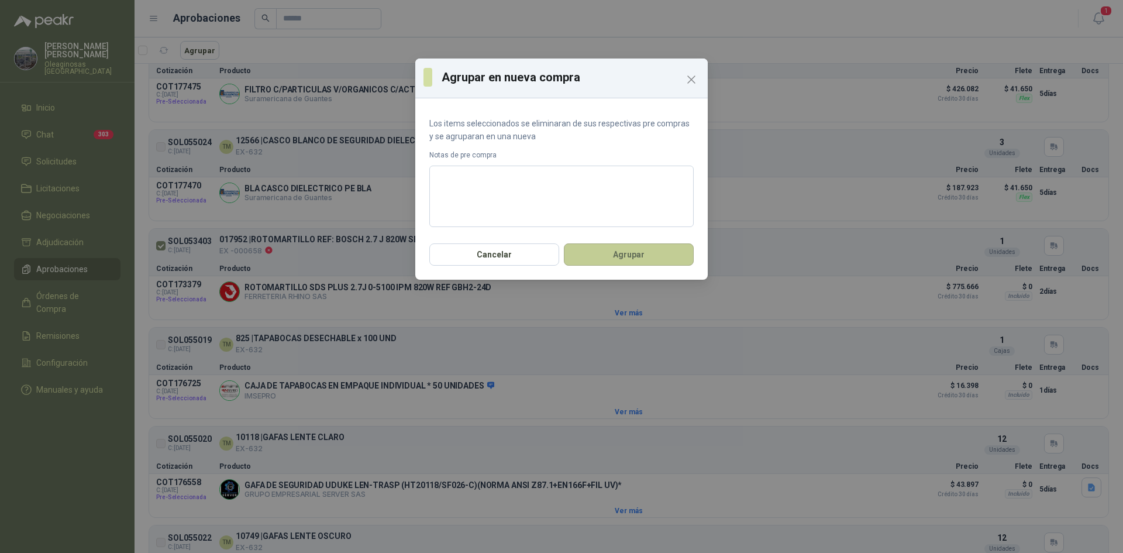
click at [625, 258] on button "Agrupar" at bounding box center [629, 254] width 130 height 22
click at [695, 75] on icon "Close" at bounding box center [691, 80] width 14 height 14
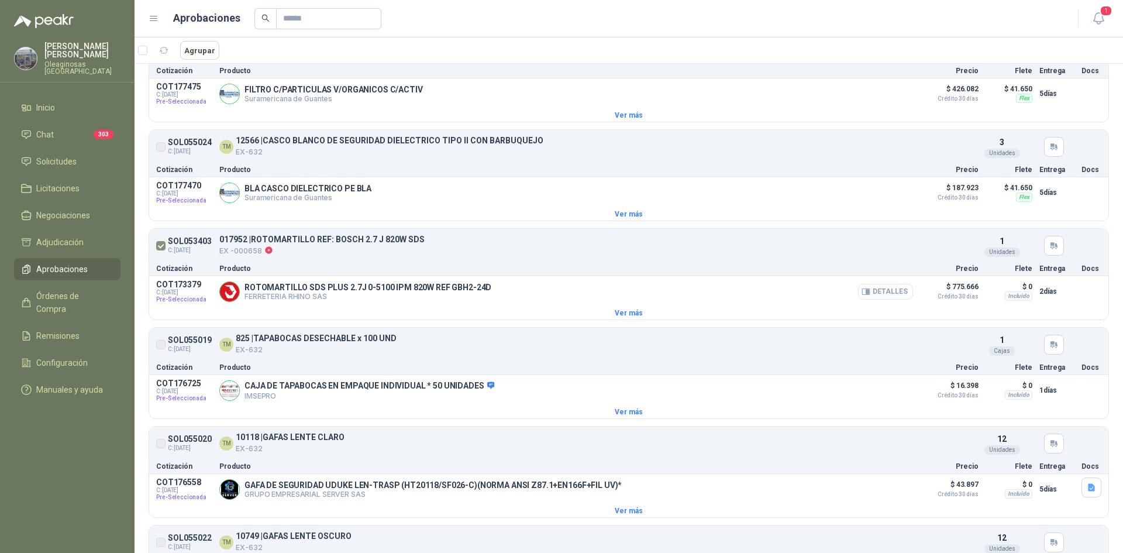
click at [874, 294] on button "Detalles" at bounding box center [885, 292] width 55 height 16
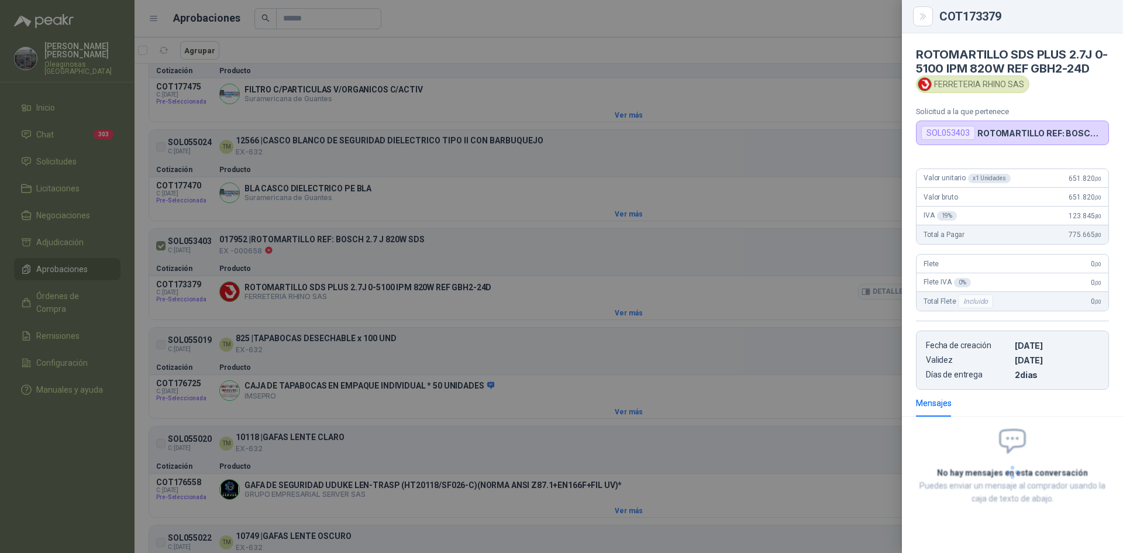
click at [732, 287] on div at bounding box center [561, 276] width 1123 height 553
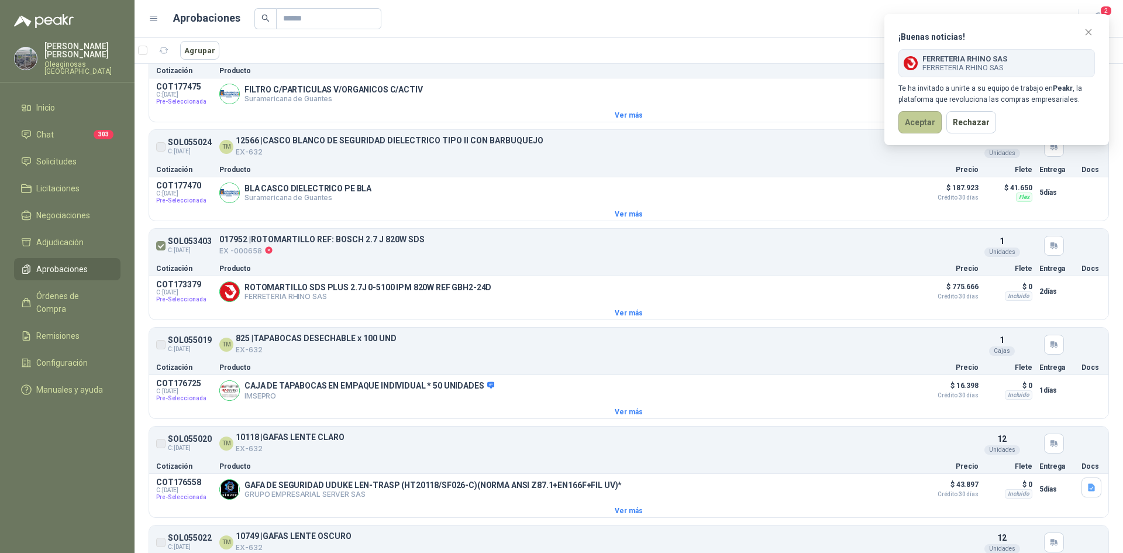
click at [911, 123] on button "Aceptar" at bounding box center [919, 122] width 43 height 22
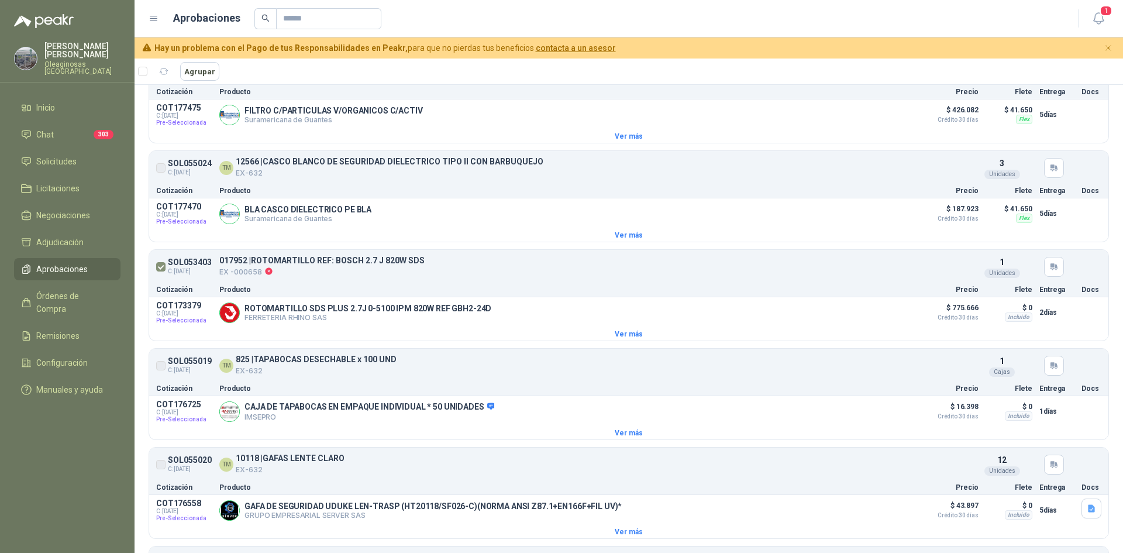
click at [57, 50] on p "Luis Martinez" at bounding box center [82, 50] width 76 height 16
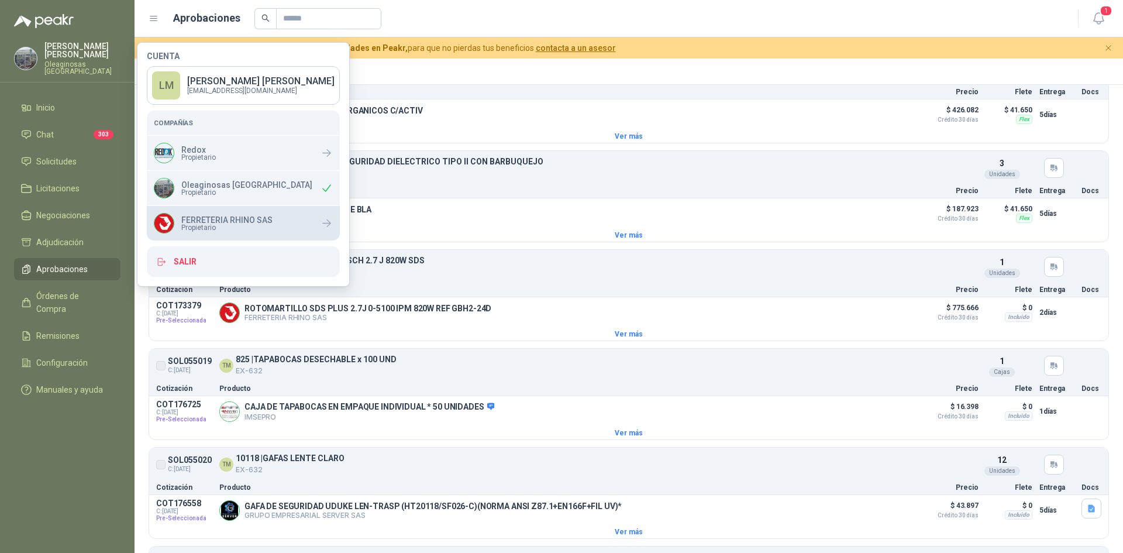
click at [212, 220] on p "FERRETERIA RHINO SAS" at bounding box center [226, 220] width 91 height 8
click at [554, 71] on div "Agrupar" at bounding box center [629, 71] width 988 height 26
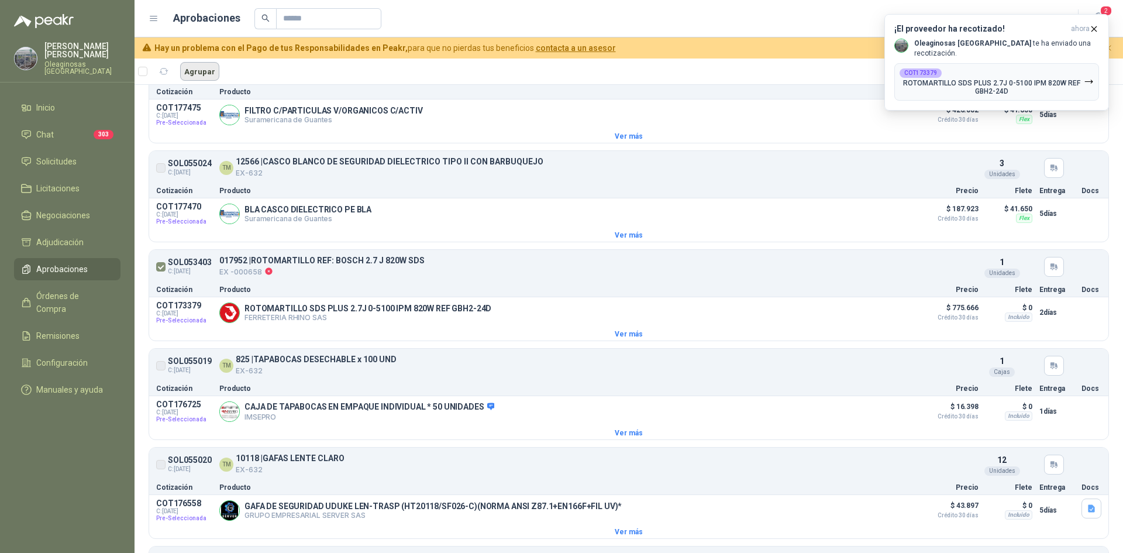
click at [203, 68] on button "Agrupar" at bounding box center [199, 71] width 39 height 19
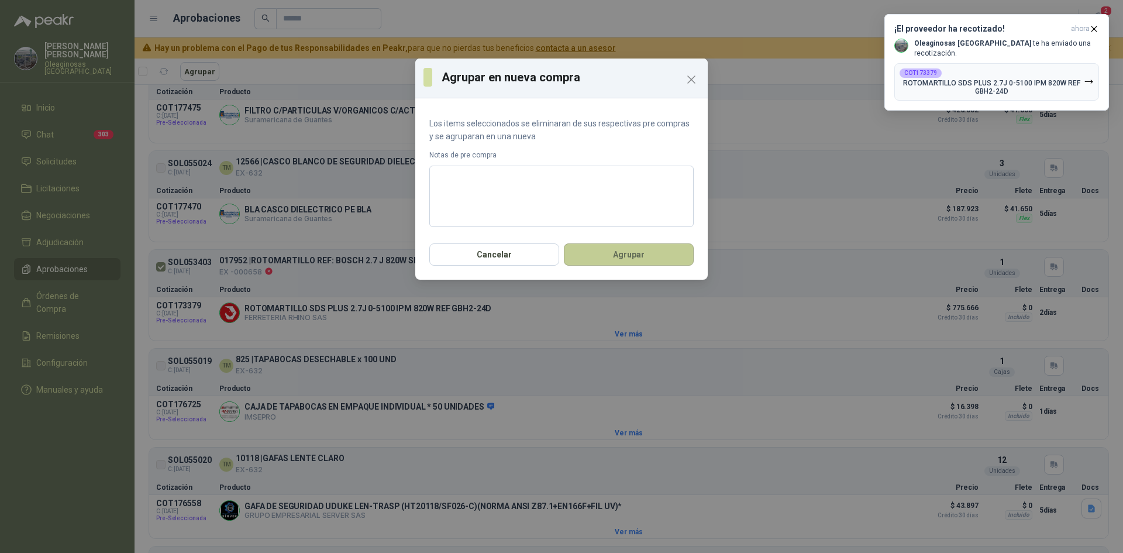
click at [615, 259] on button "Agrupar" at bounding box center [629, 254] width 130 height 22
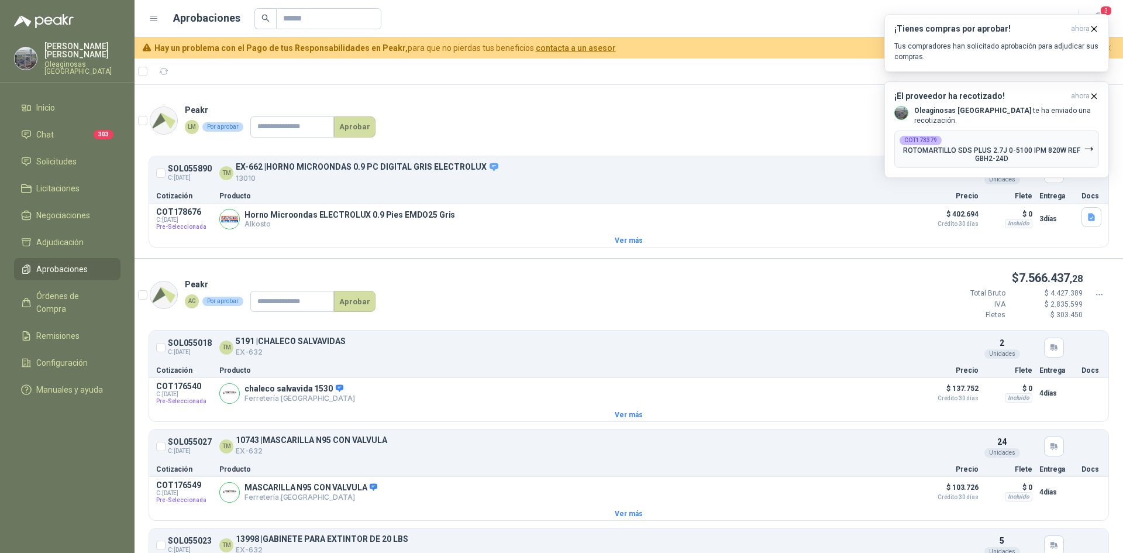
scroll to position [0, 0]
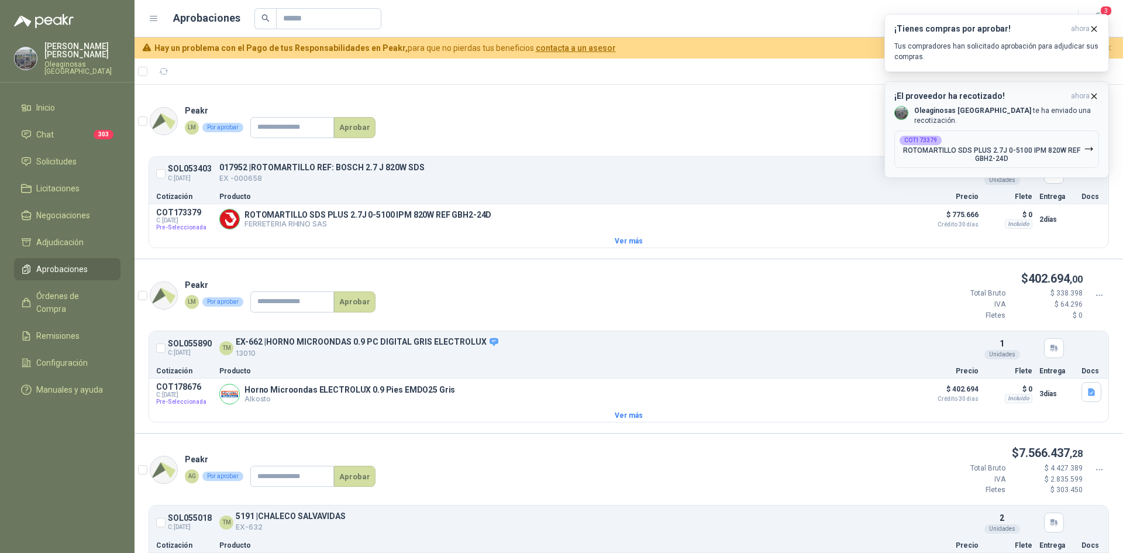
click at [1093, 99] on icon "button" at bounding box center [1094, 96] width 10 height 10
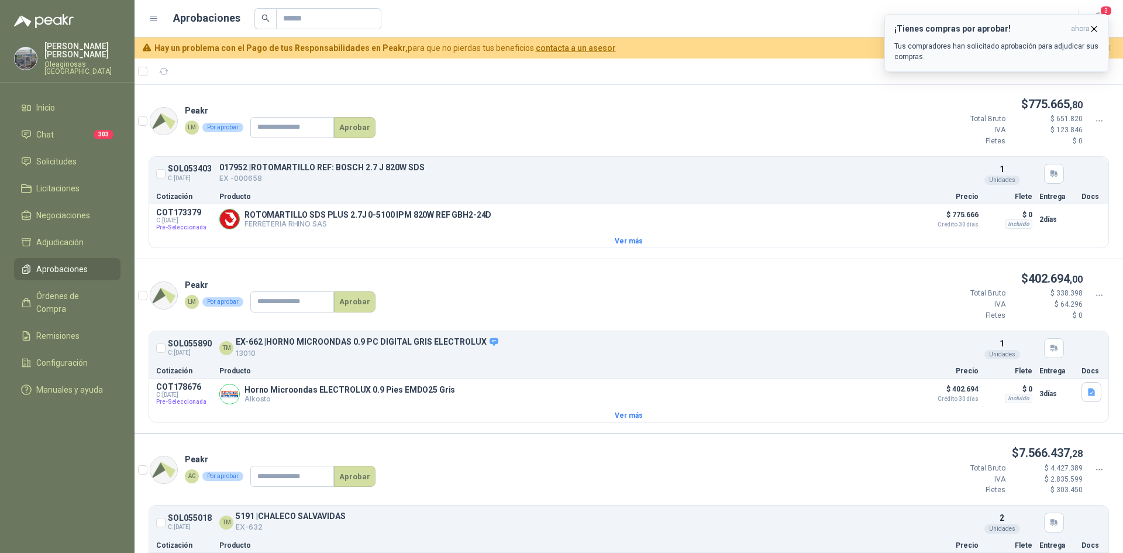
click at [1094, 26] on icon "button" at bounding box center [1094, 29] width 10 height 10
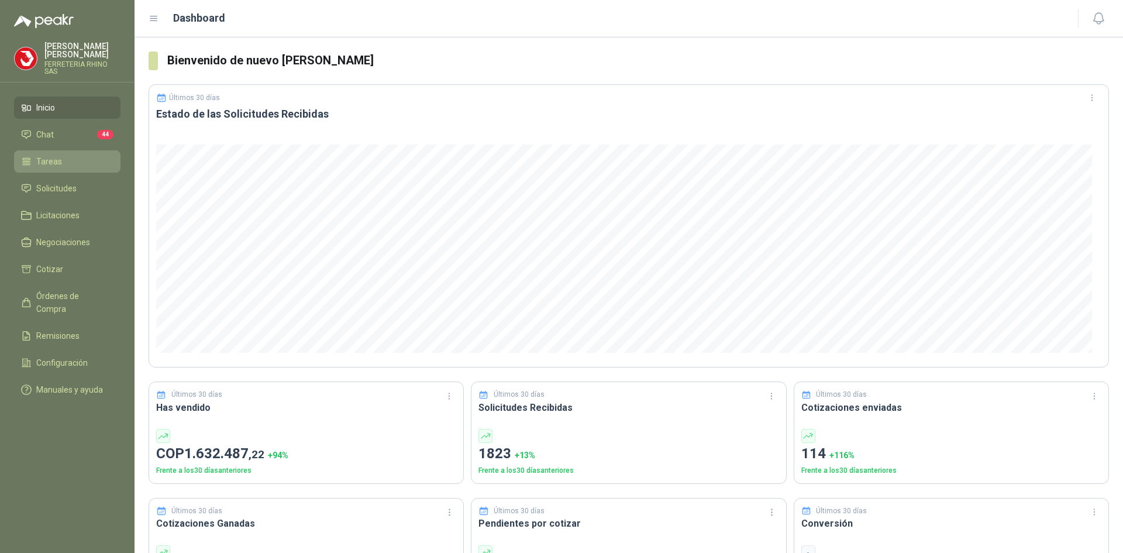
click at [51, 158] on span "Tareas" at bounding box center [49, 161] width 26 height 13
click at [53, 182] on span "Solicitudes" at bounding box center [56, 188] width 40 height 13
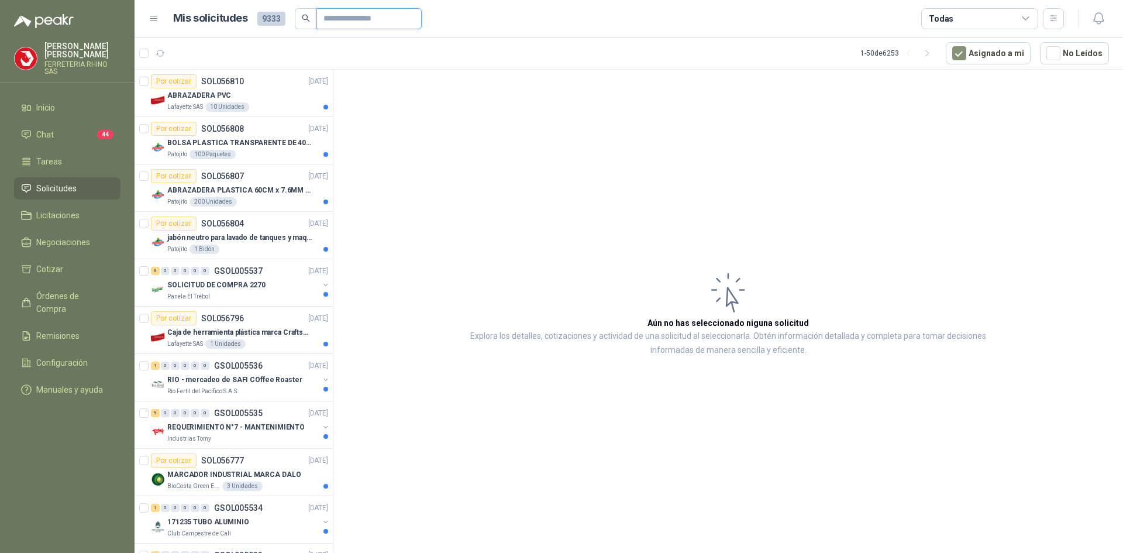
click at [336, 19] on input "text" at bounding box center [364, 19] width 82 height 20
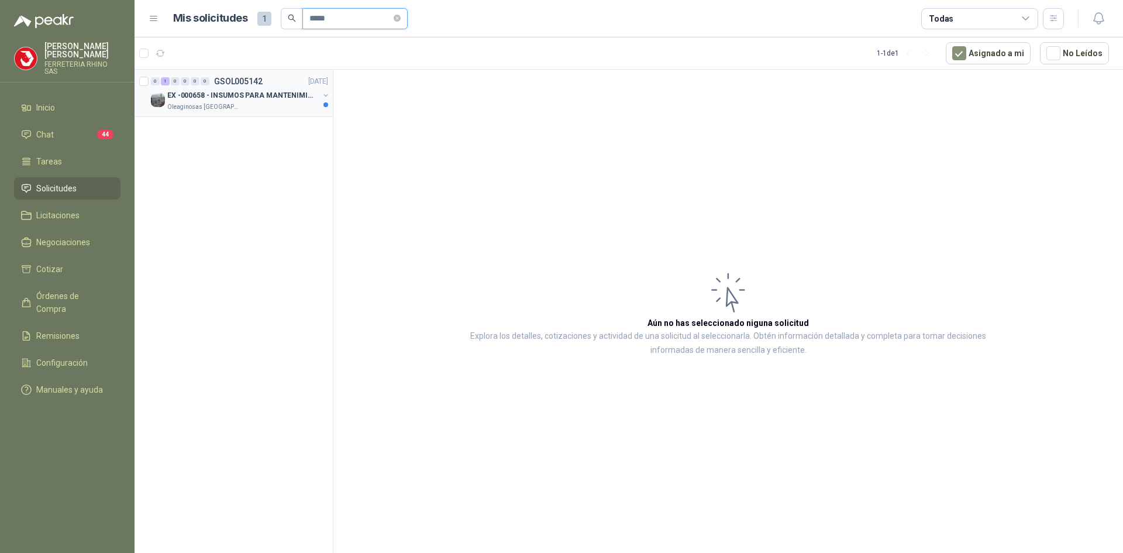
type input "*****"
click at [325, 96] on button "button" at bounding box center [325, 95] width 9 height 9
click at [254, 132] on p "SOL053403" at bounding box center [243, 129] width 43 height 8
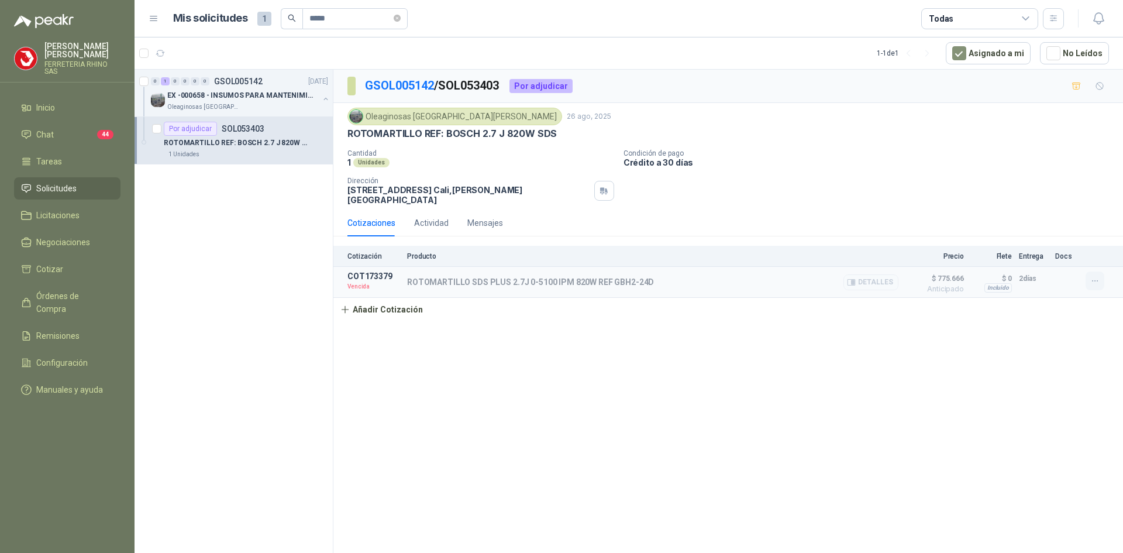
click at [1091, 276] on icon "button" at bounding box center [1095, 281] width 10 height 10
click at [1056, 248] on button "Re-cotizar" at bounding box center [1072, 246] width 94 height 19
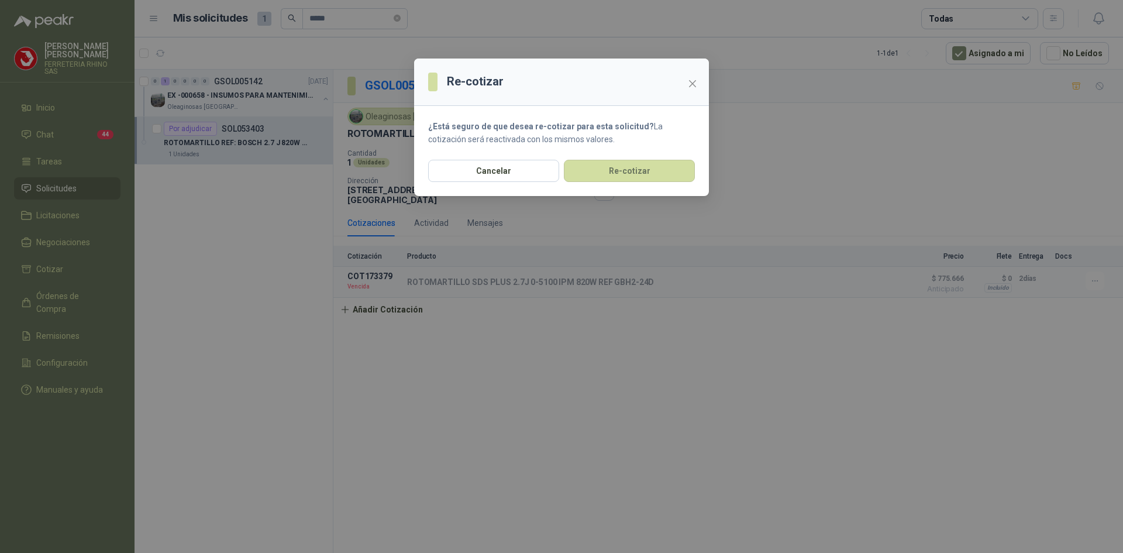
click at [623, 150] on section "¿Está seguro de que desea re-cotizar para esta solicitud? La cotización será re…" at bounding box center [561, 133] width 295 height 54
click at [629, 163] on button "Re-cotizar" at bounding box center [629, 171] width 131 height 22
